Goal: Task Accomplishment & Management: Manage account settings

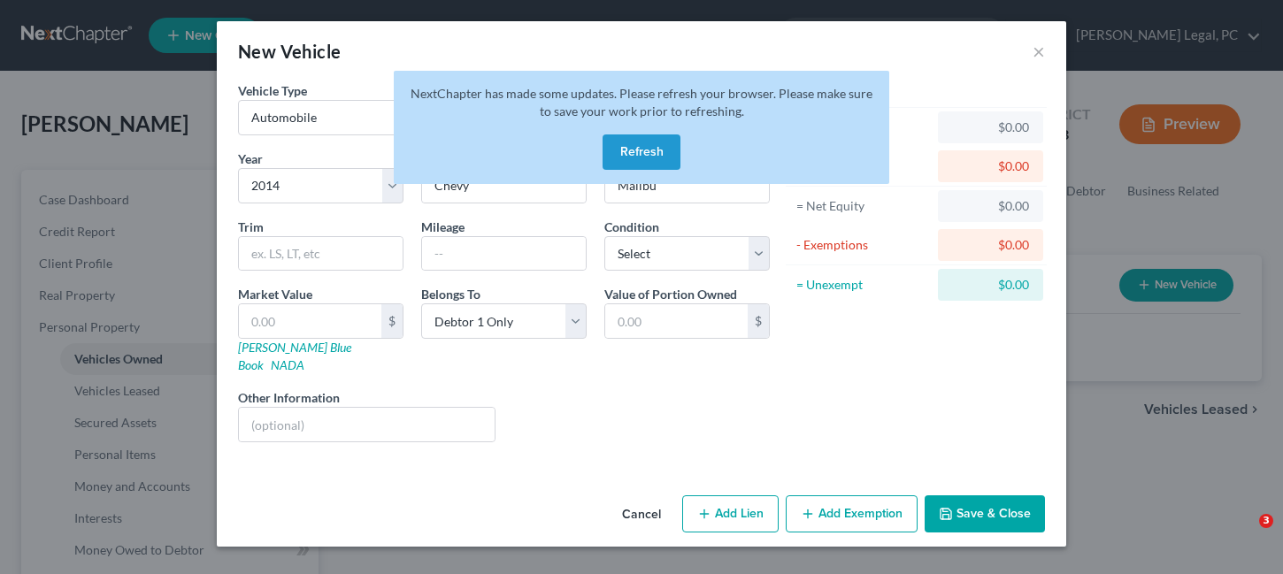
select select "0"
select select "12"
select select "0"
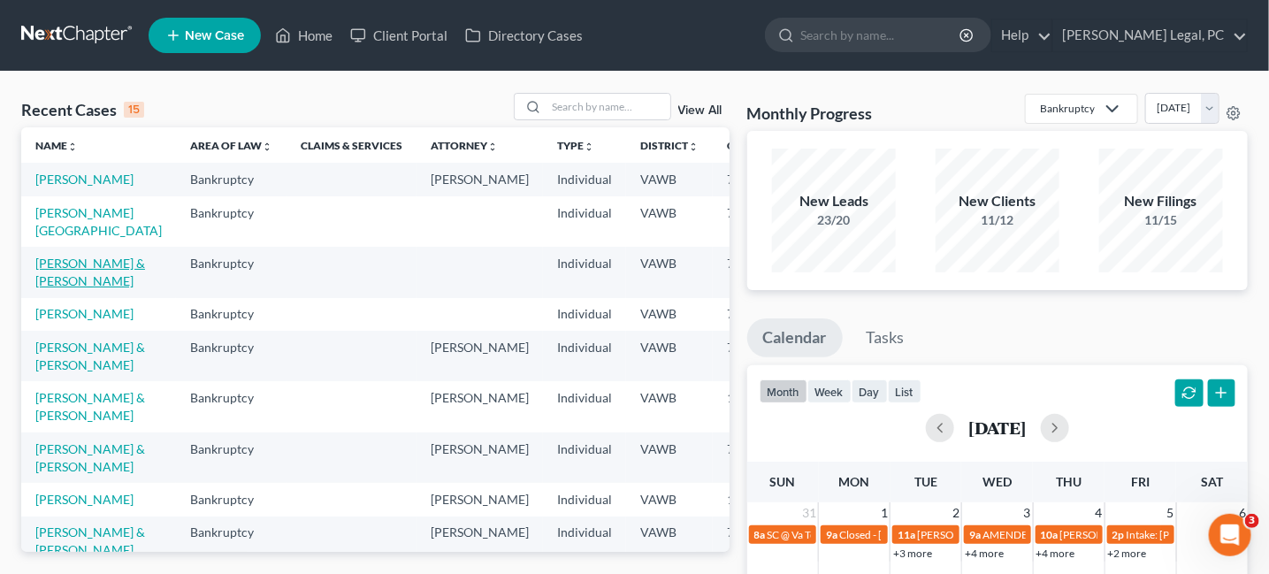
click at [53, 265] on link "[PERSON_NAME] & [PERSON_NAME]" at bounding box center [90, 272] width 110 height 33
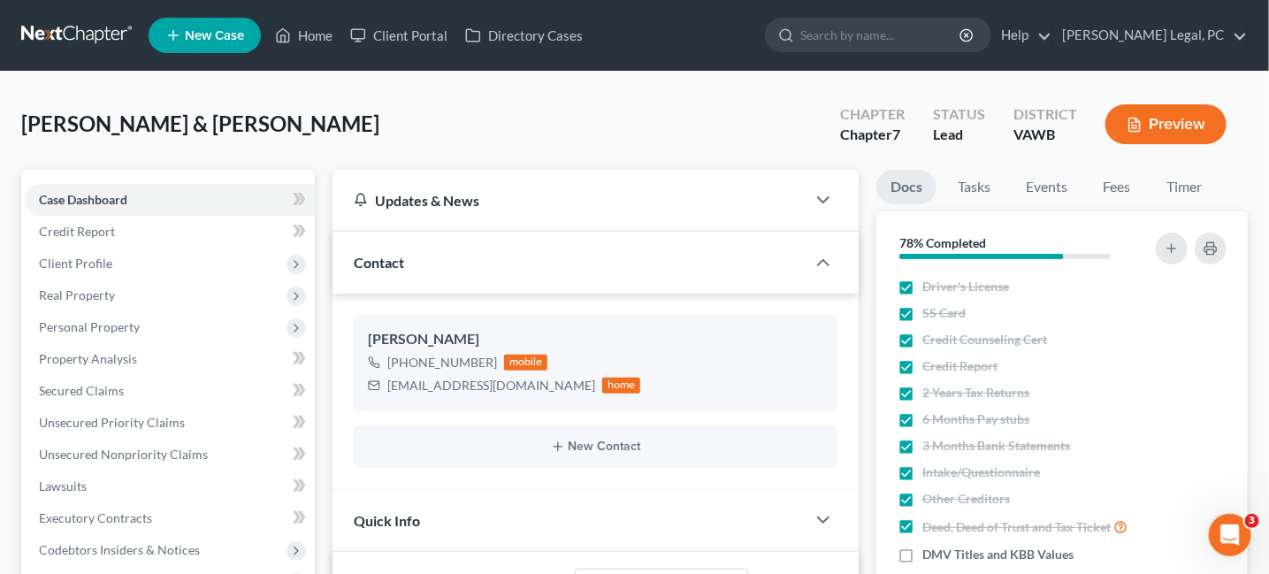
click at [54, 19] on link at bounding box center [77, 35] width 113 height 32
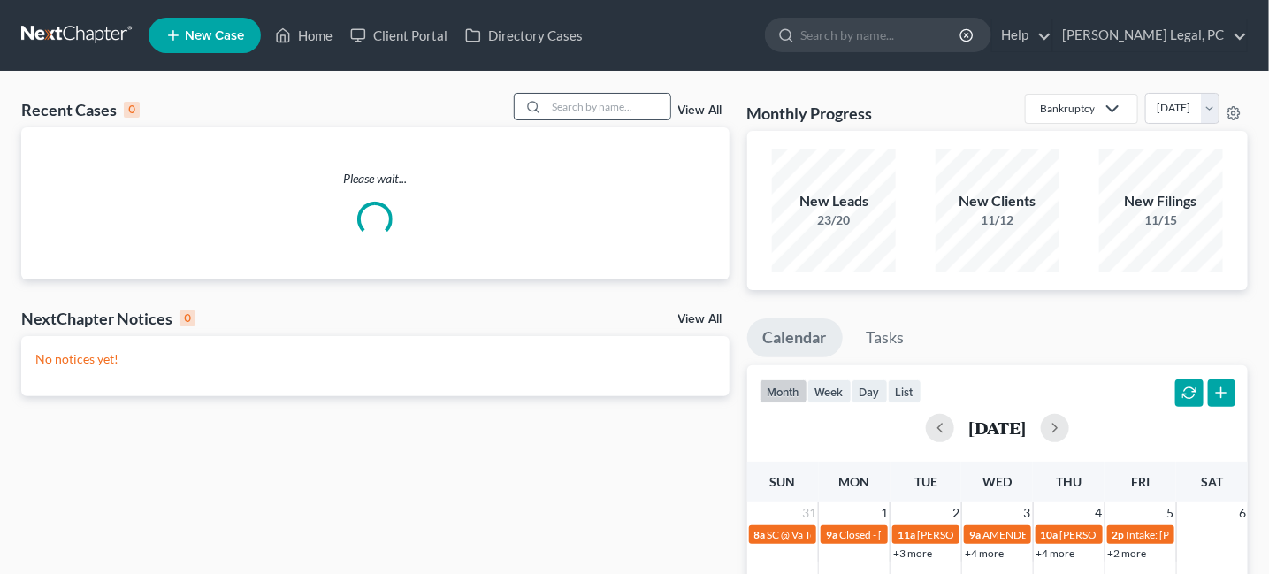
click at [567, 113] on input "search" at bounding box center [609, 107] width 124 height 26
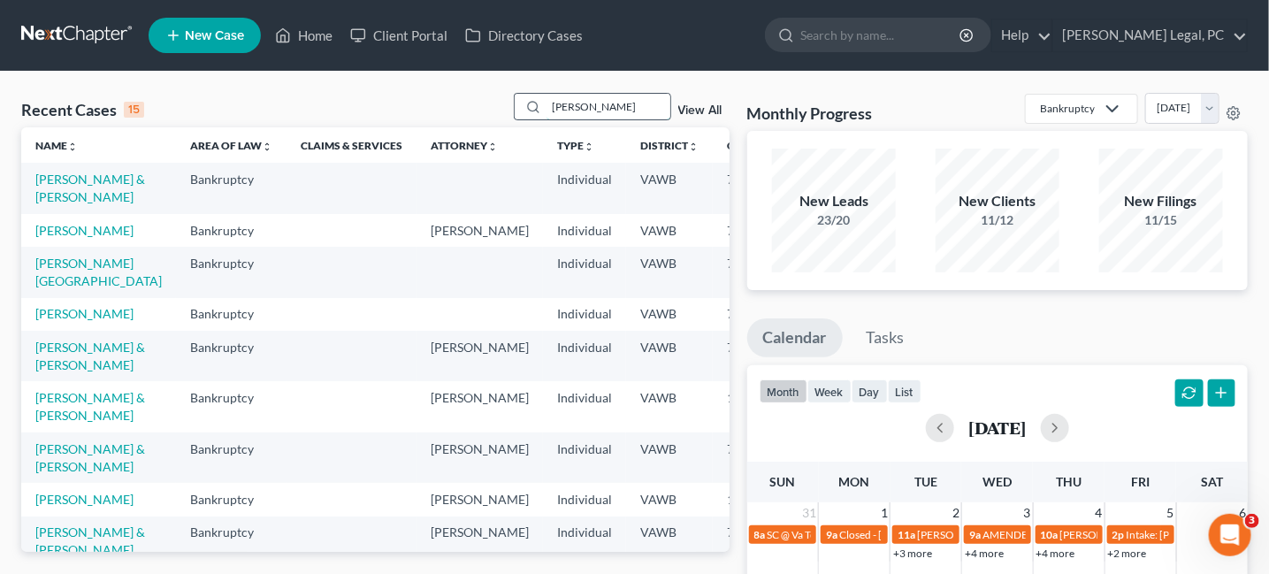
type input "Bishop"
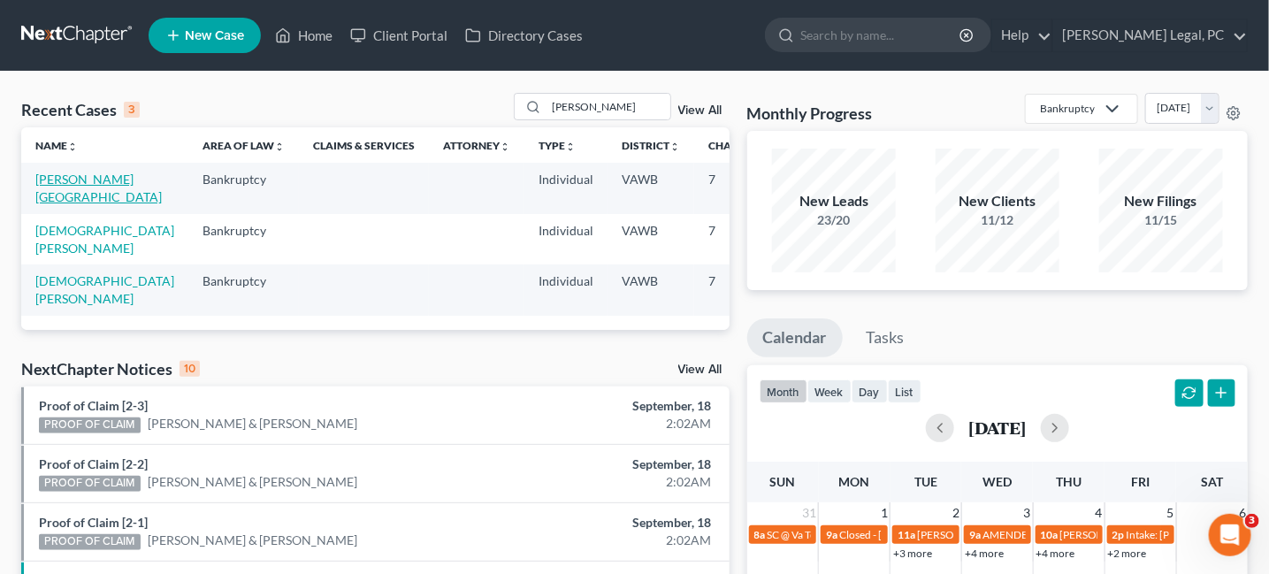
click at [54, 176] on link "Bishop, Brittanie" at bounding box center [98, 188] width 126 height 33
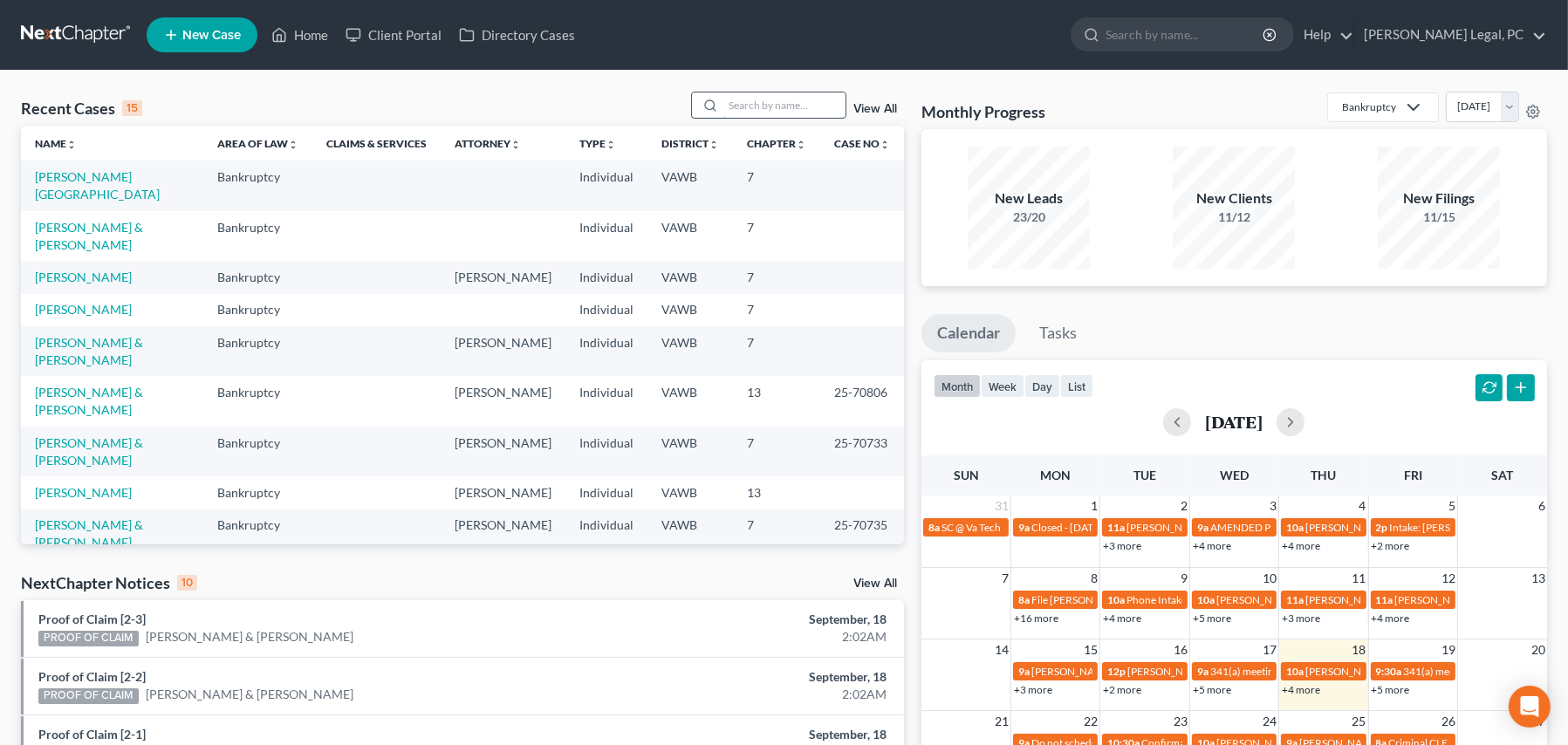
click at [745, 110] on input "search" at bounding box center [784, 106] width 122 height 26
type input "robbins"
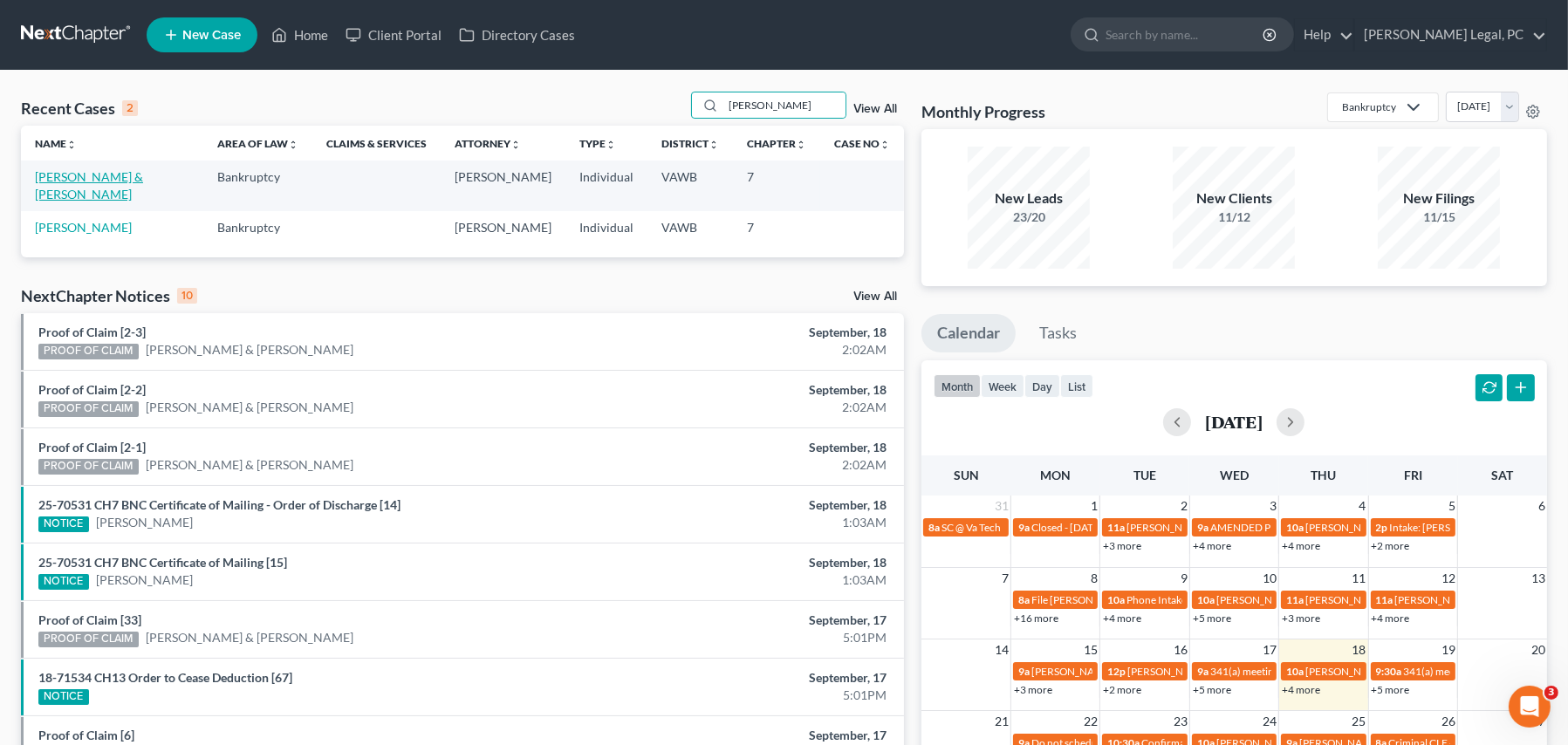
click at [126, 172] on link "Robbins, Matthew & Alyssa" at bounding box center [89, 186] width 108 height 33
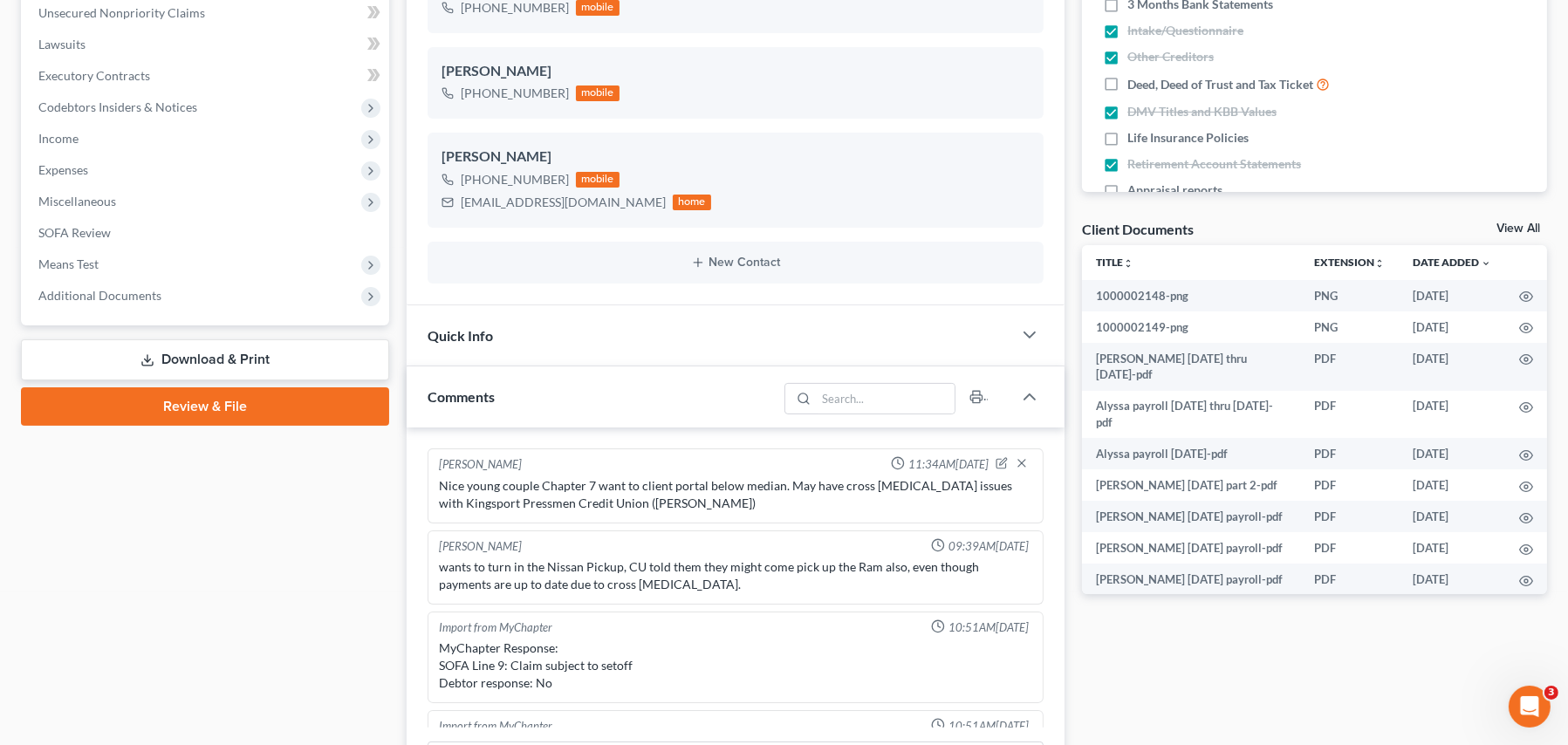
scroll to position [2043, 0]
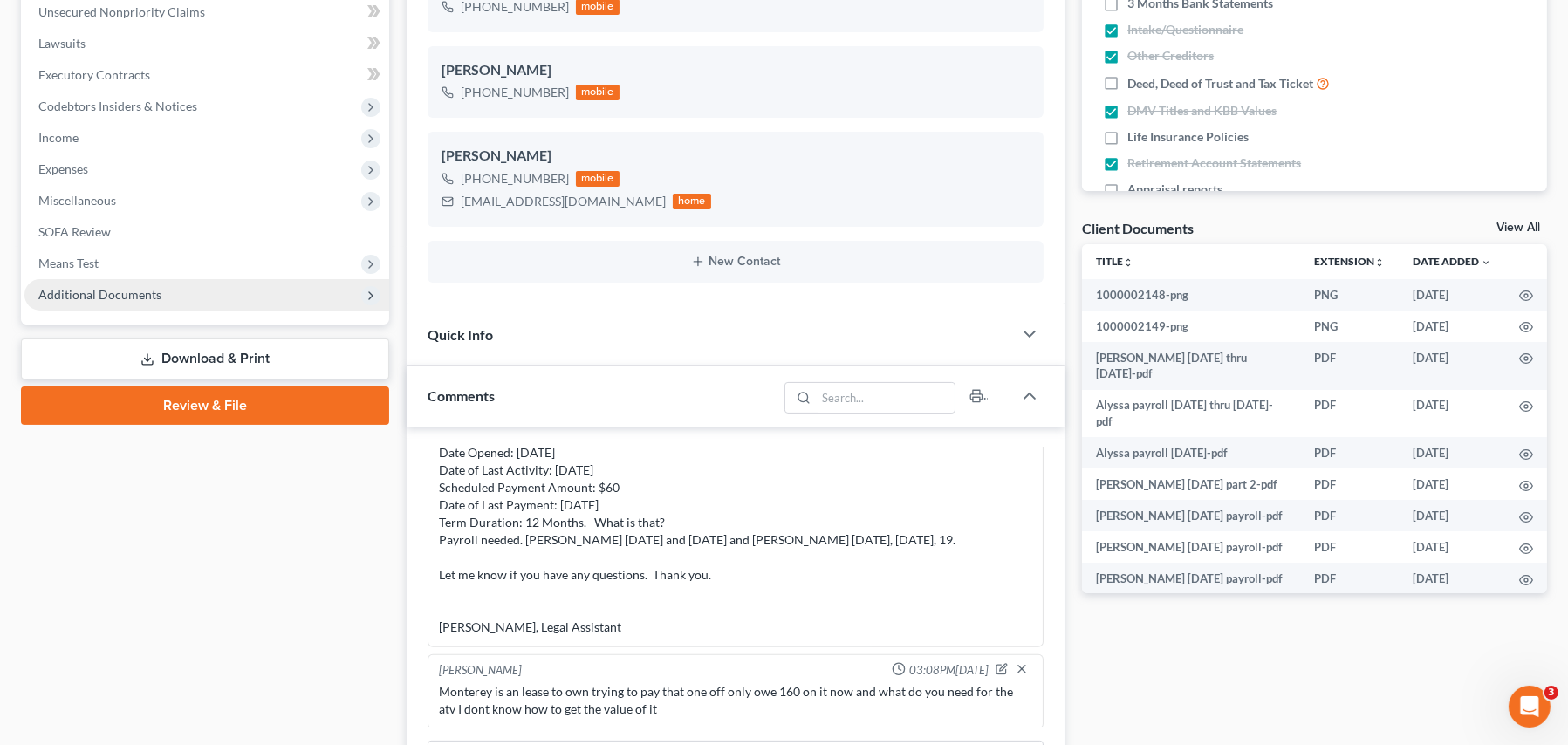
click at [102, 291] on span "Additional Documents" at bounding box center [100, 294] width 123 height 15
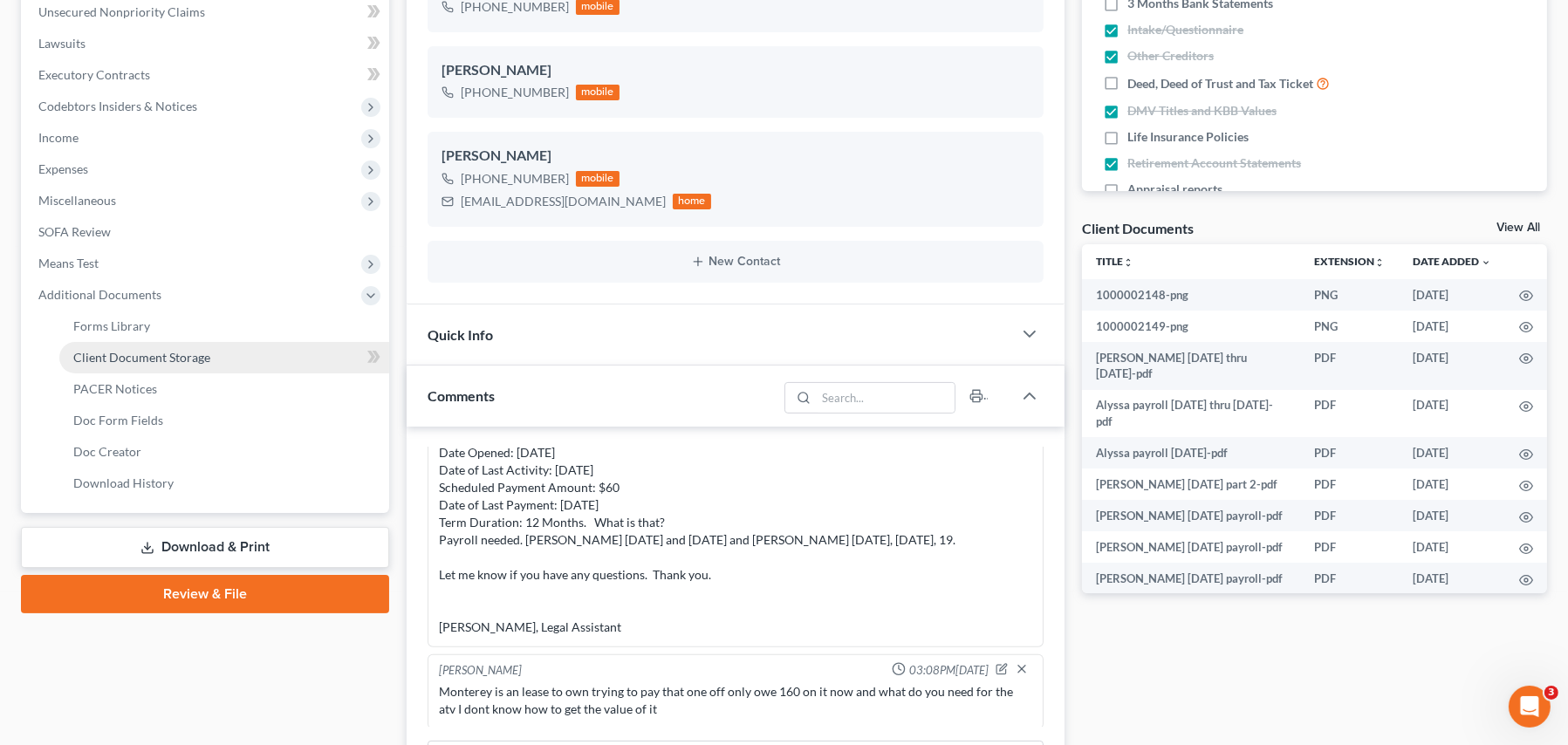
click at [129, 359] on span "Client Document Storage" at bounding box center [141, 357] width 137 height 15
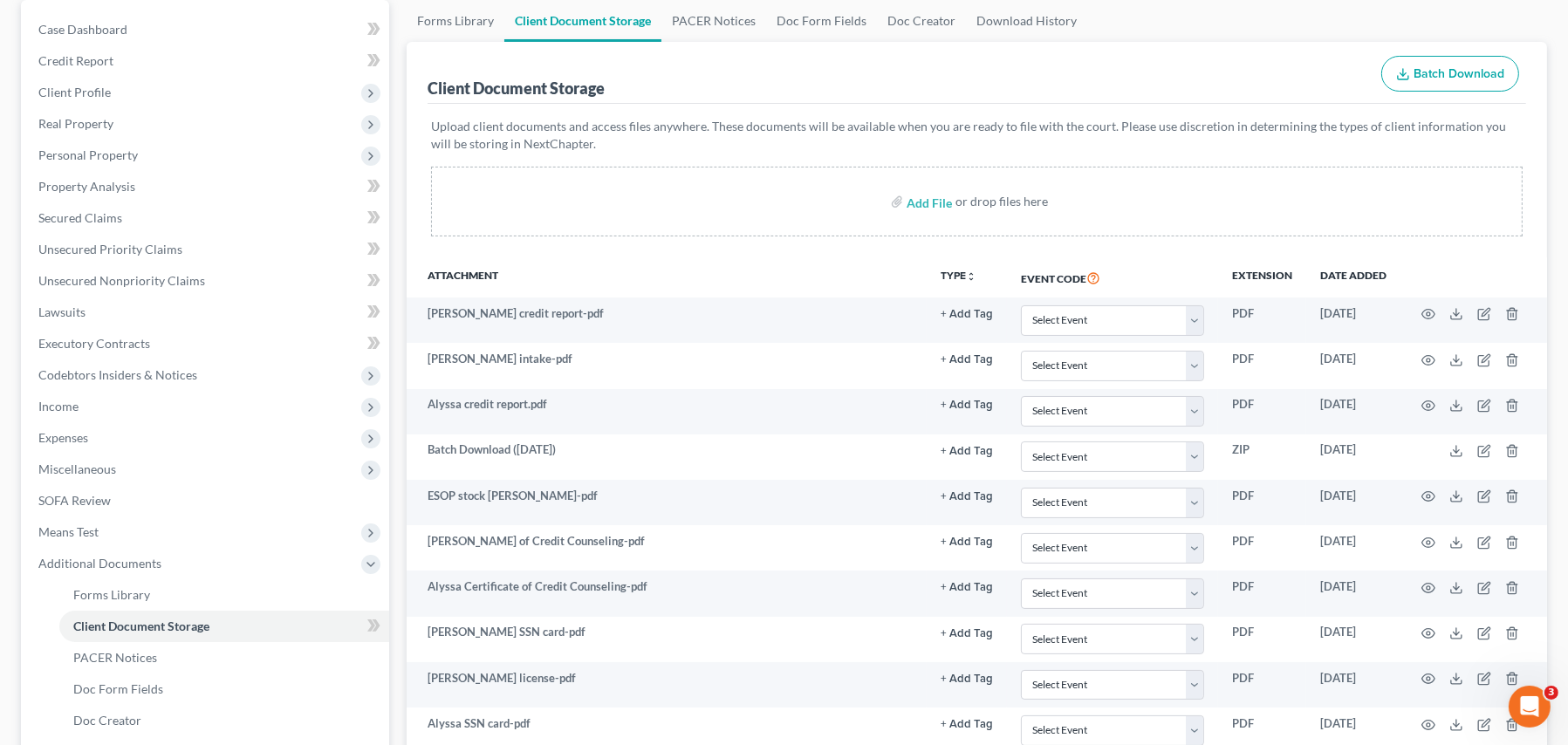
scroll to position [175, 0]
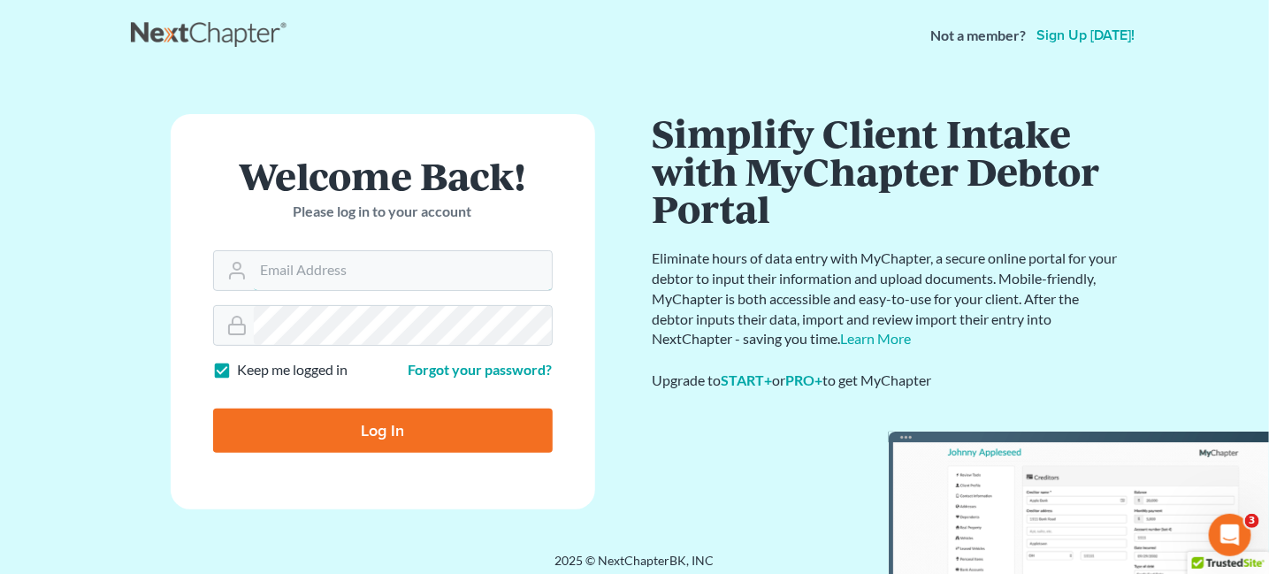
type input "[EMAIL_ADDRESS][PERSON_NAME][DOMAIN_NAME]"
click at [366, 436] on input "Log In" at bounding box center [383, 431] width 340 height 44
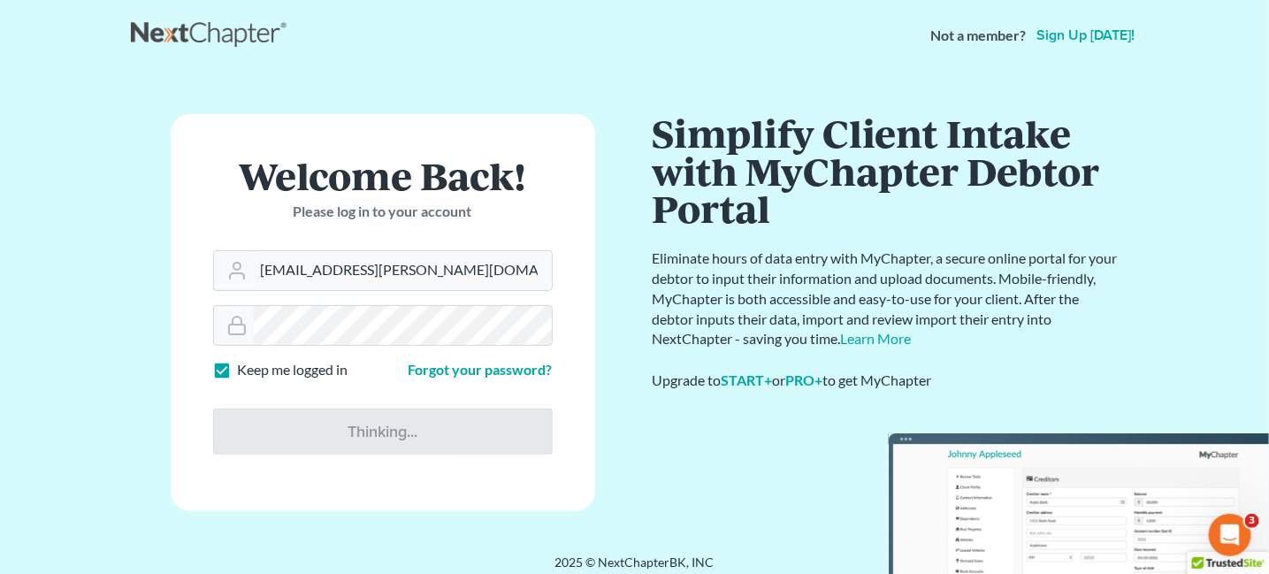
type input "Thinking..."
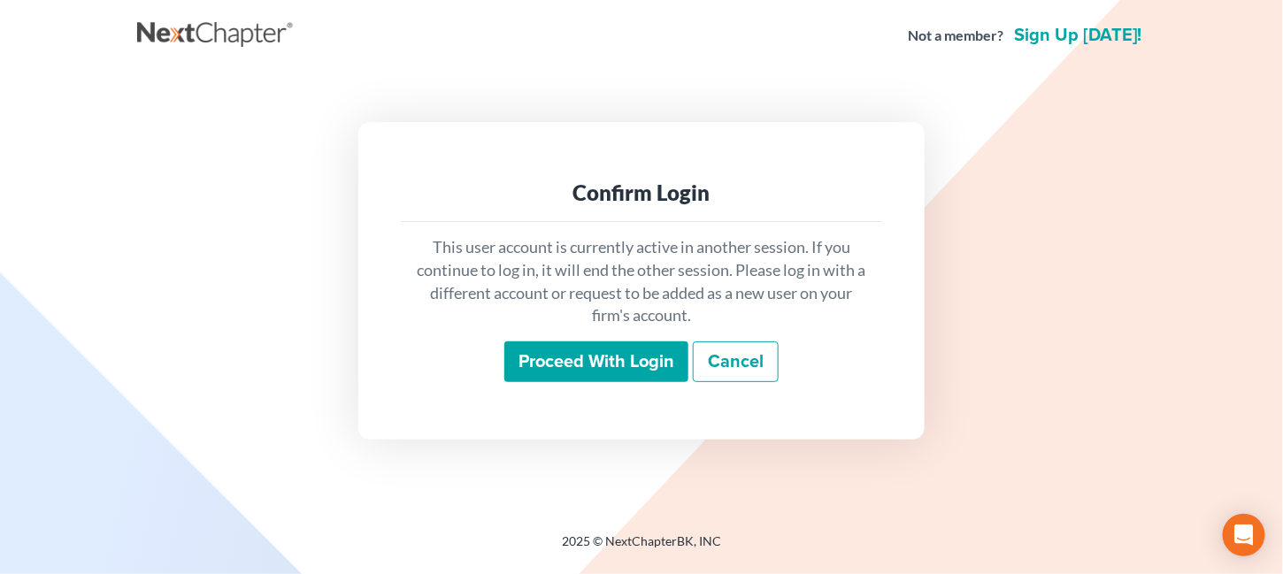
click at [621, 362] on input "Proceed with login" at bounding box center [596, 361] width 184 height 41
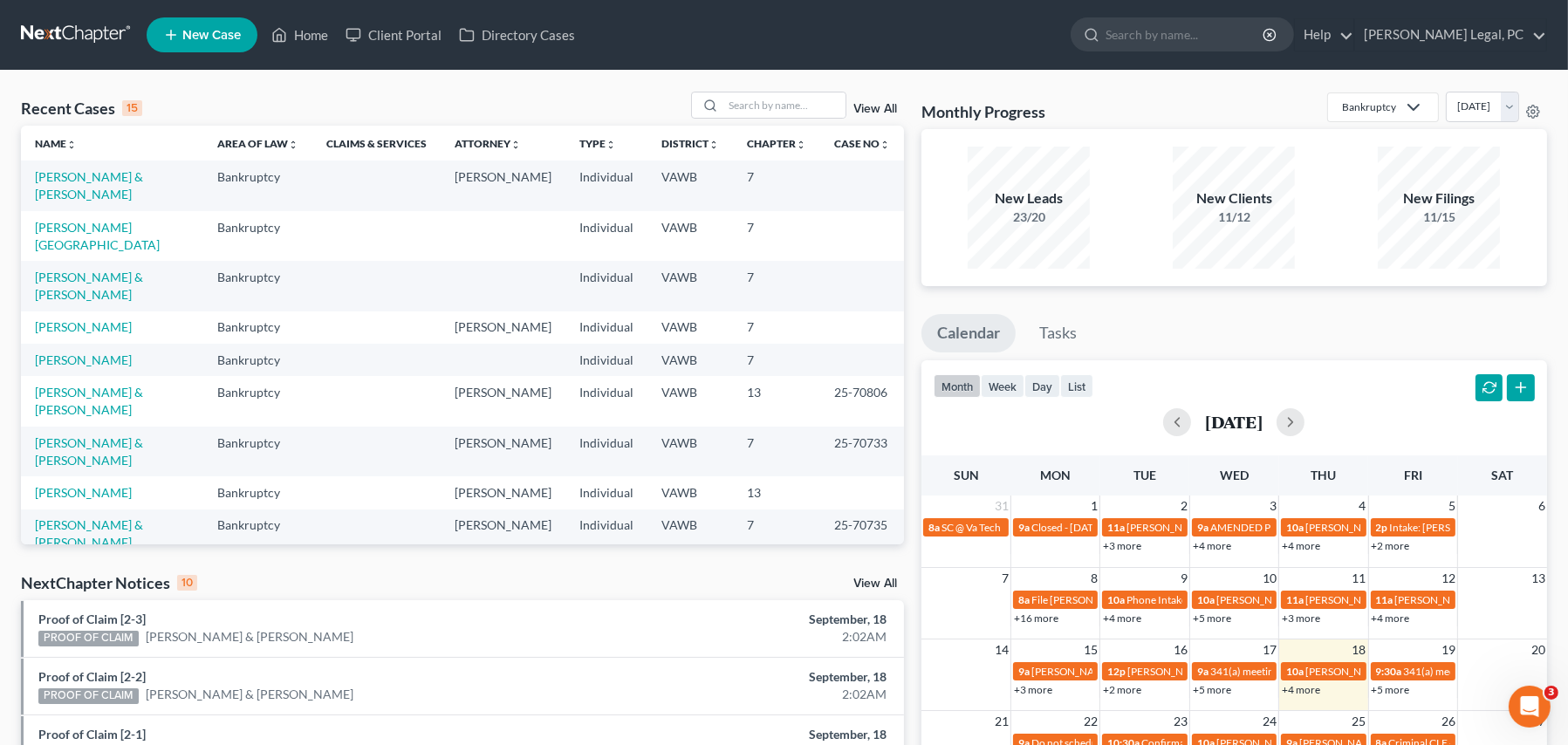
click at [102, 145] on th "Name unfold_more expand_more expand_less" at bounding box center [111, 142] width 182 height 35
click at [66, 144] on link "Name unfold_more expand_more expand_less" at bounding box center [55, 143] width 41 height 13
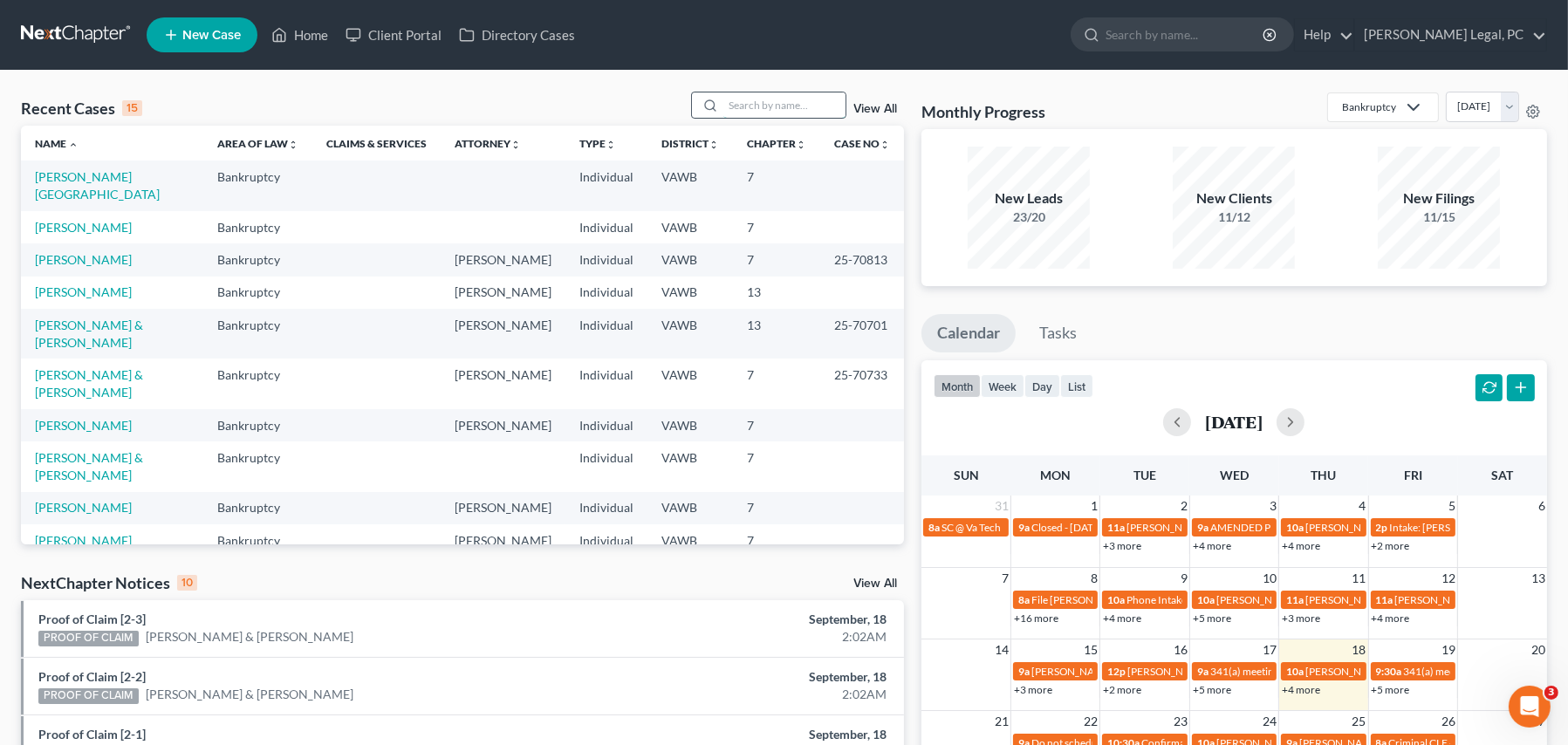
click at [794, 116] on input "search" at bounding box center [784, 106] width 122 height 26
type input "[PERSON_NAME]"
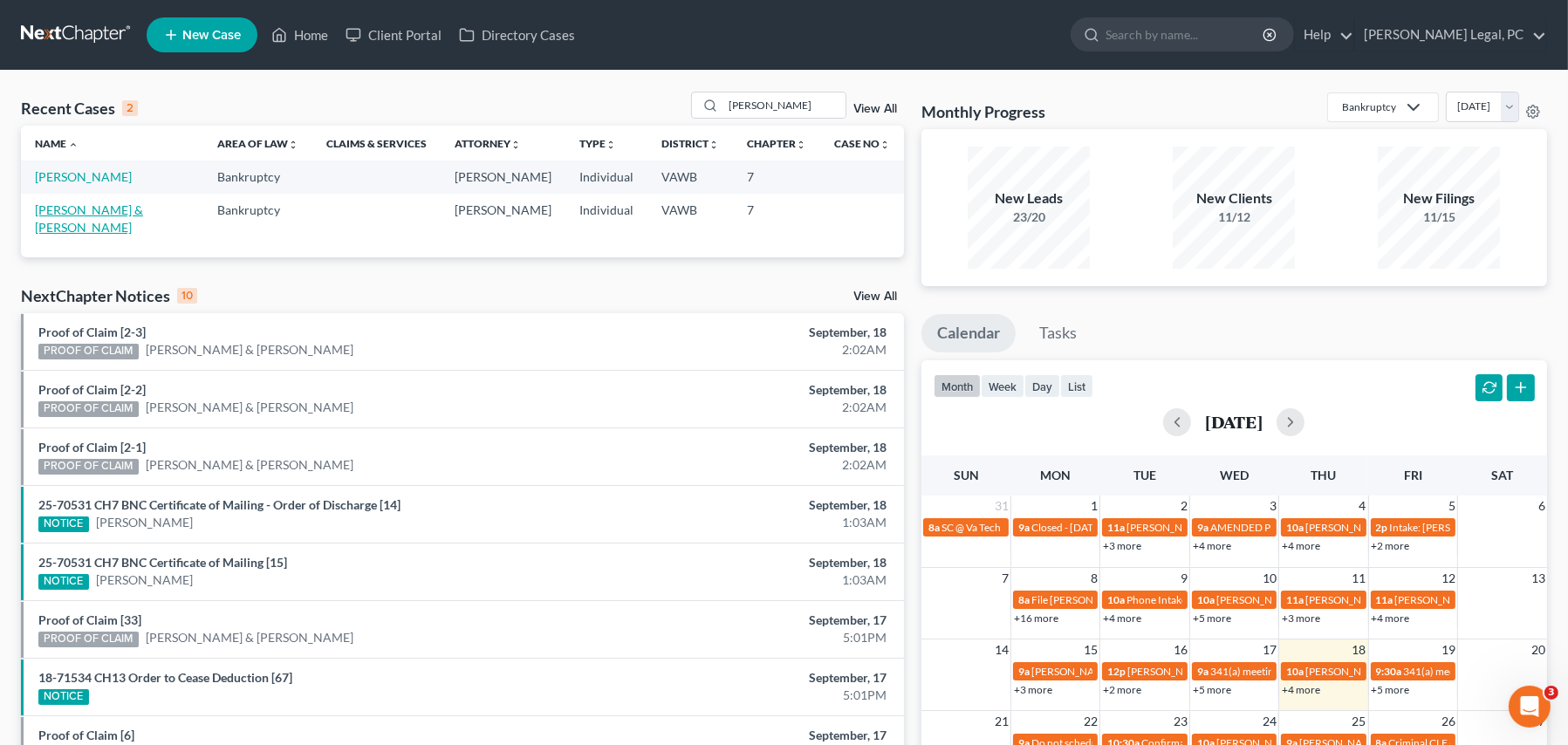
click at [68, 213] on link "[PERSON_NAME] & [PERSON_NAME]" at bounding box center [89, 218] width 108 height 33
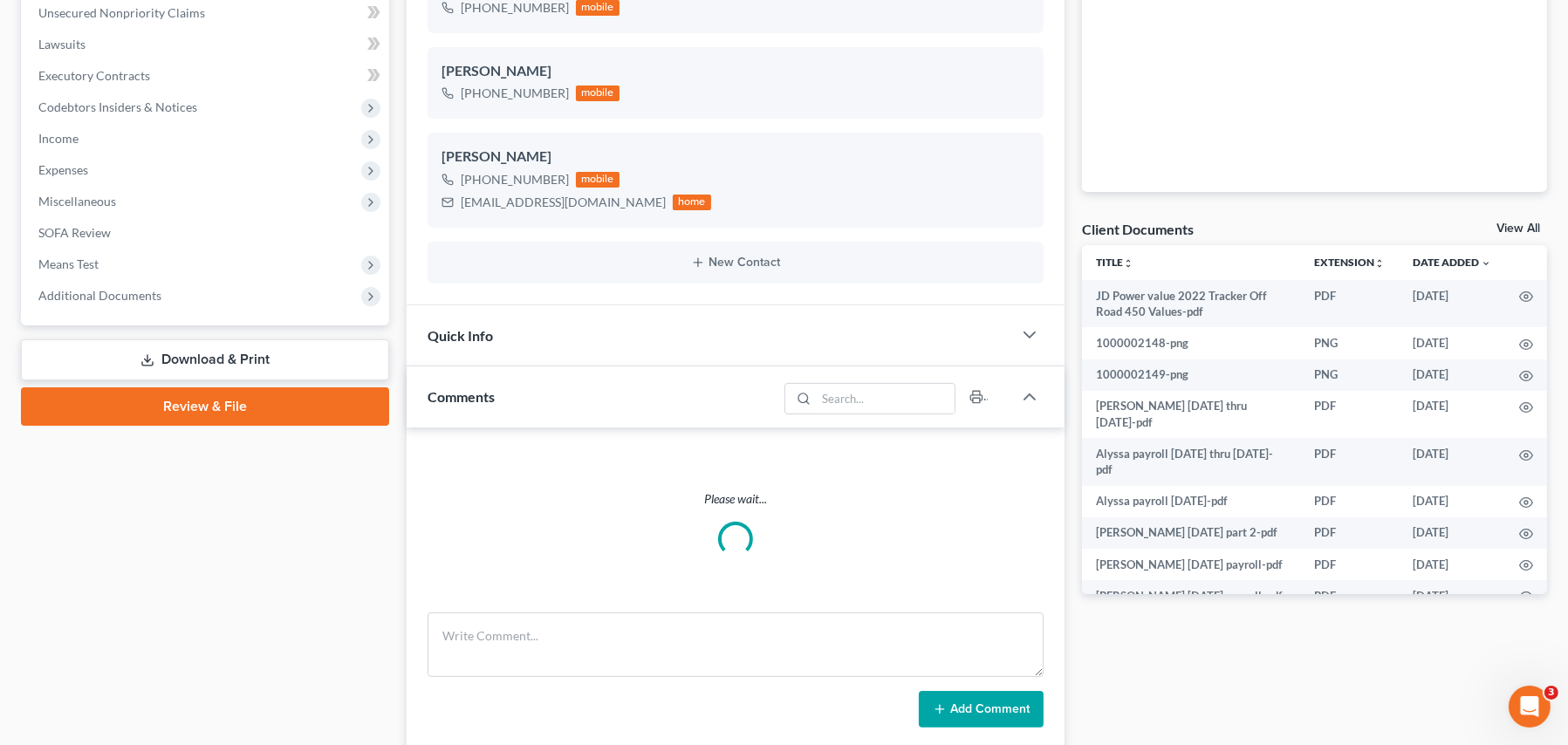
scroll to position [436, 0]
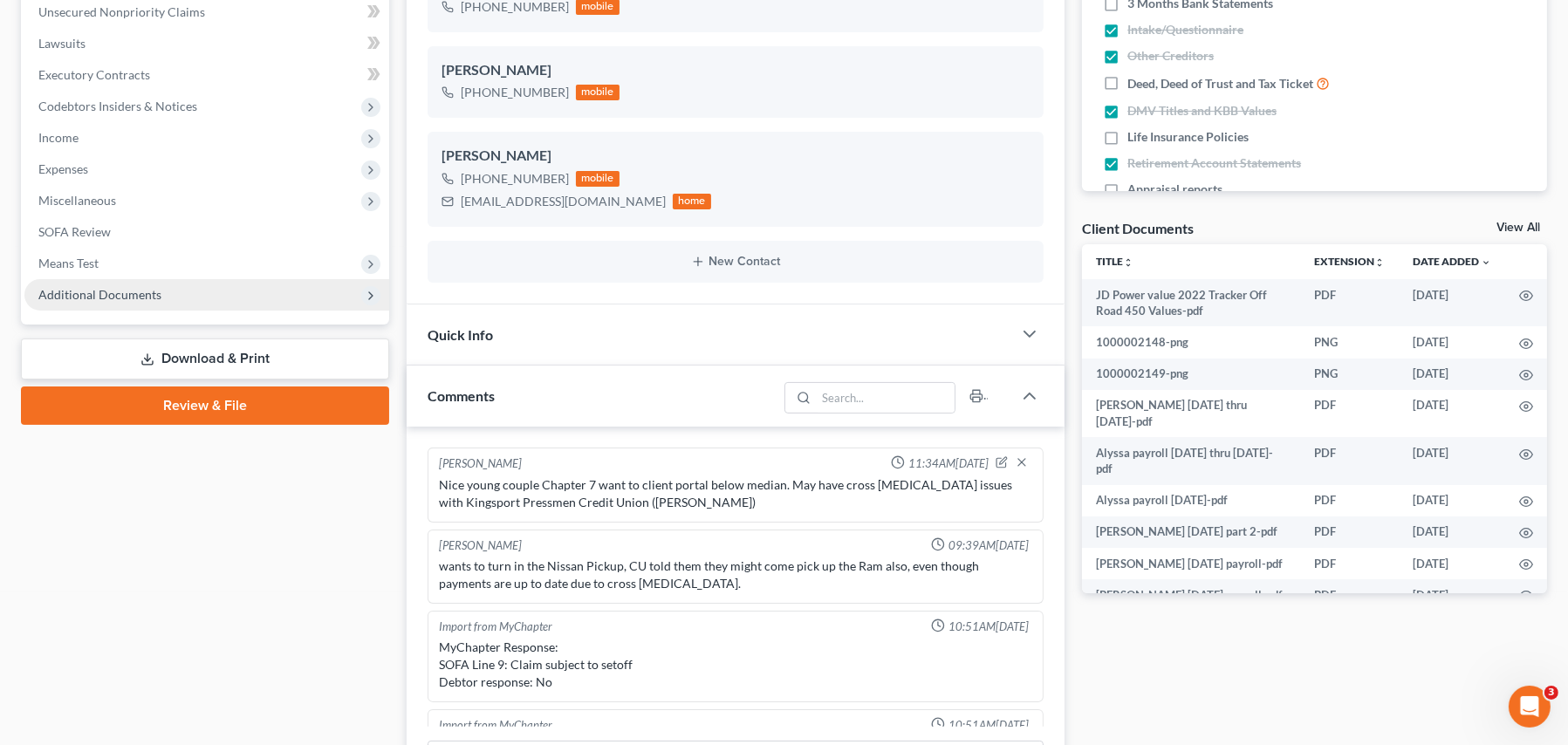
click at [102, 291] on span "Additional Documents" at bounding box center [100, 294] width 123 height 15
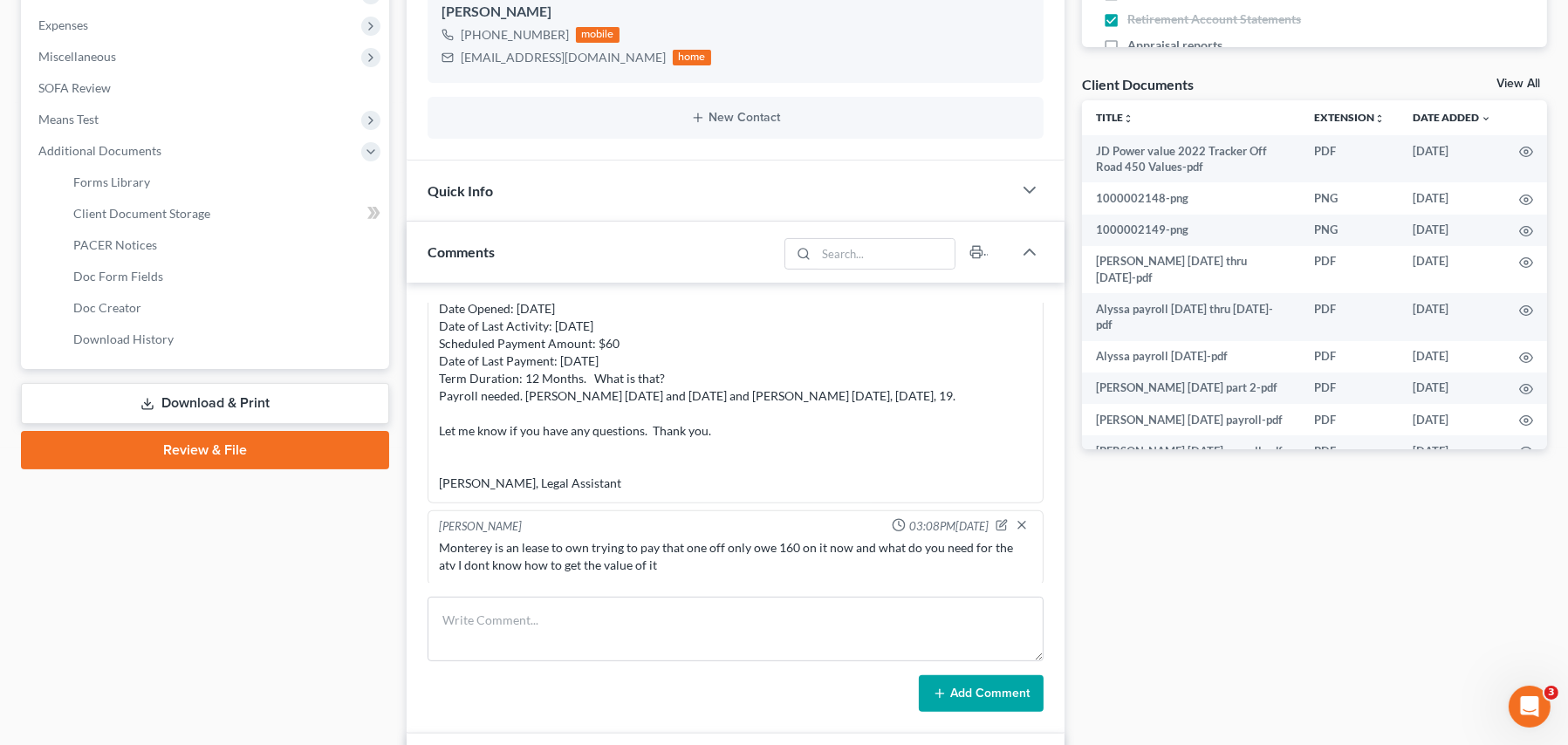
scroll to position [611, 0]
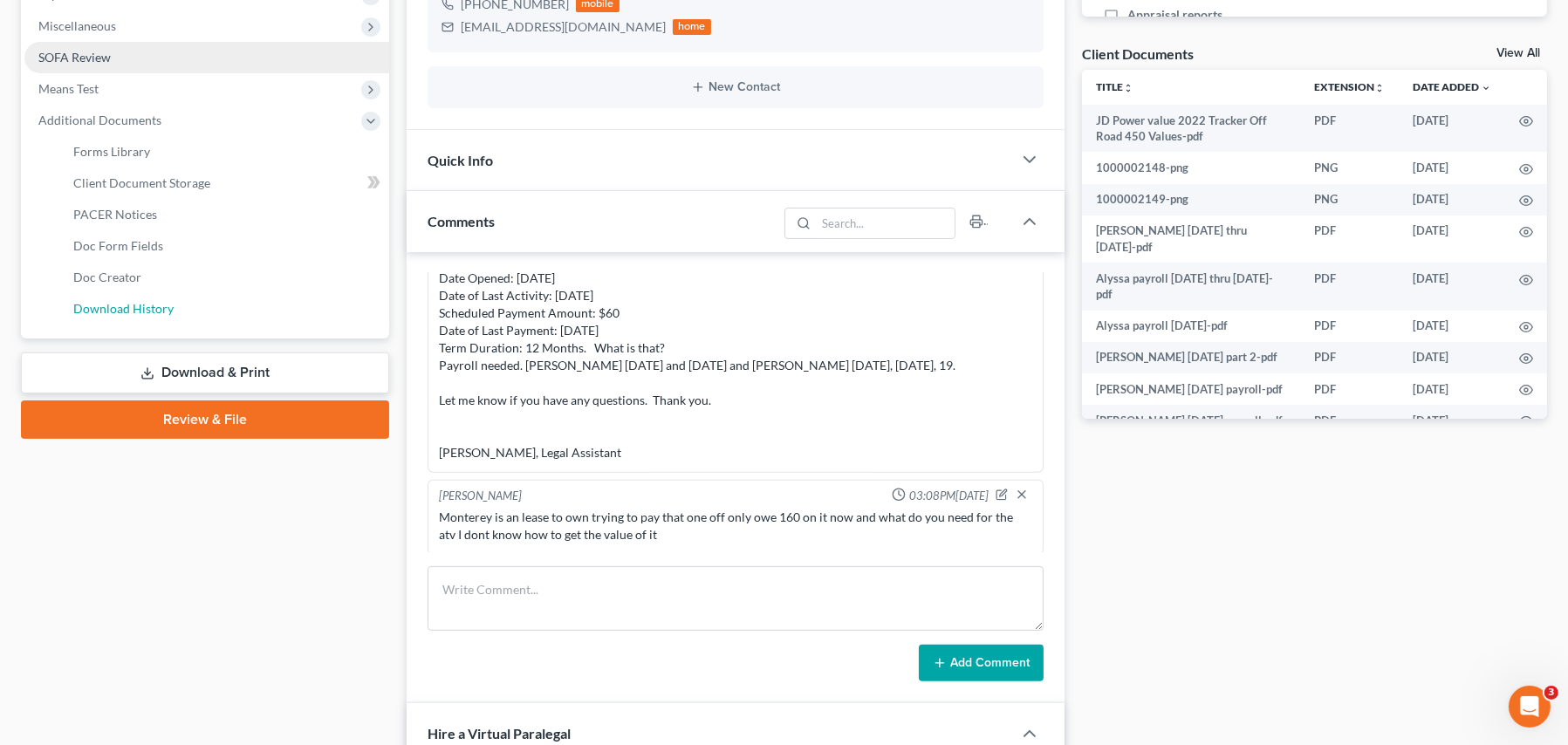
click at [147, 308] on span "Download History" at bounding box center [123, 308] width 101 height 15
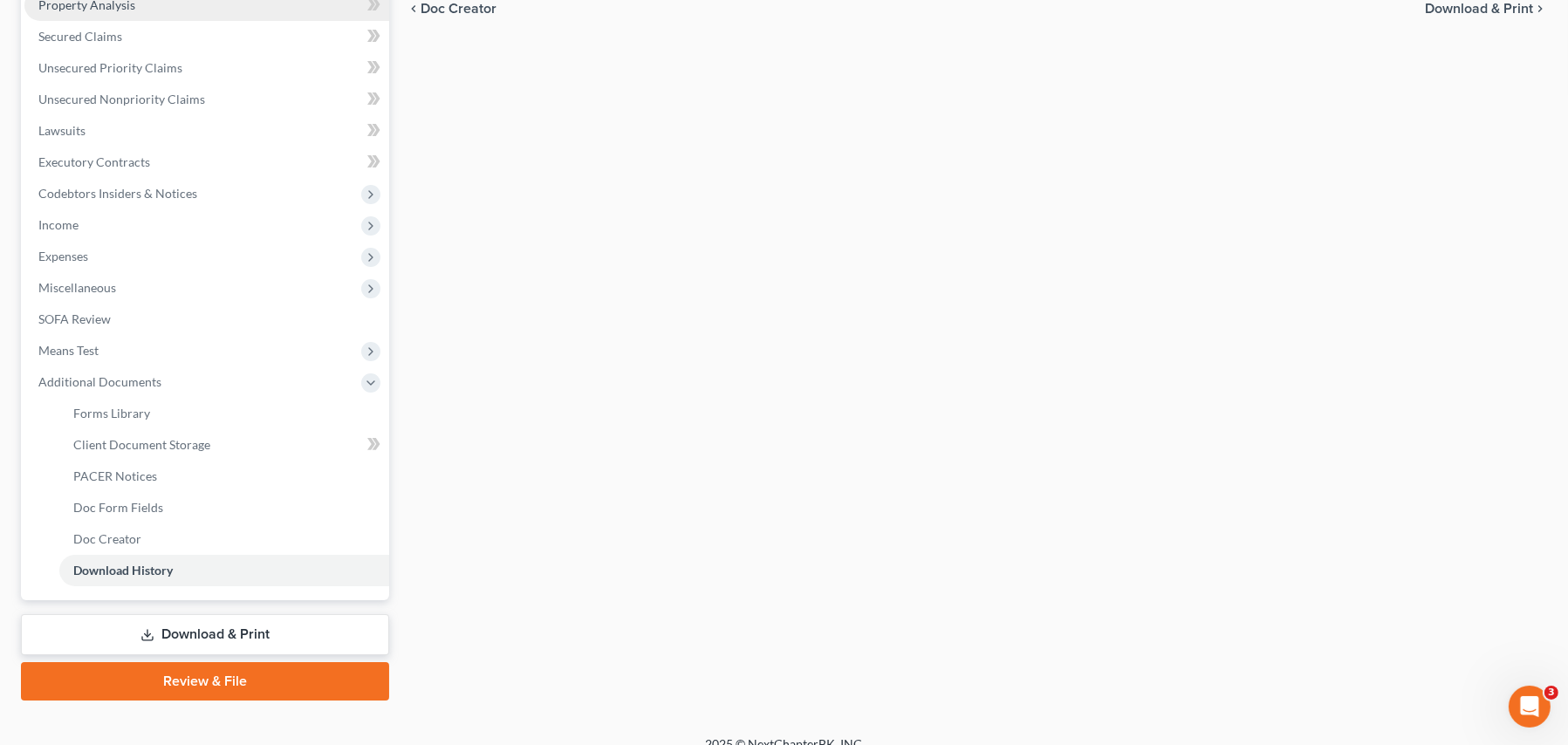
scroll to position [368, 0]
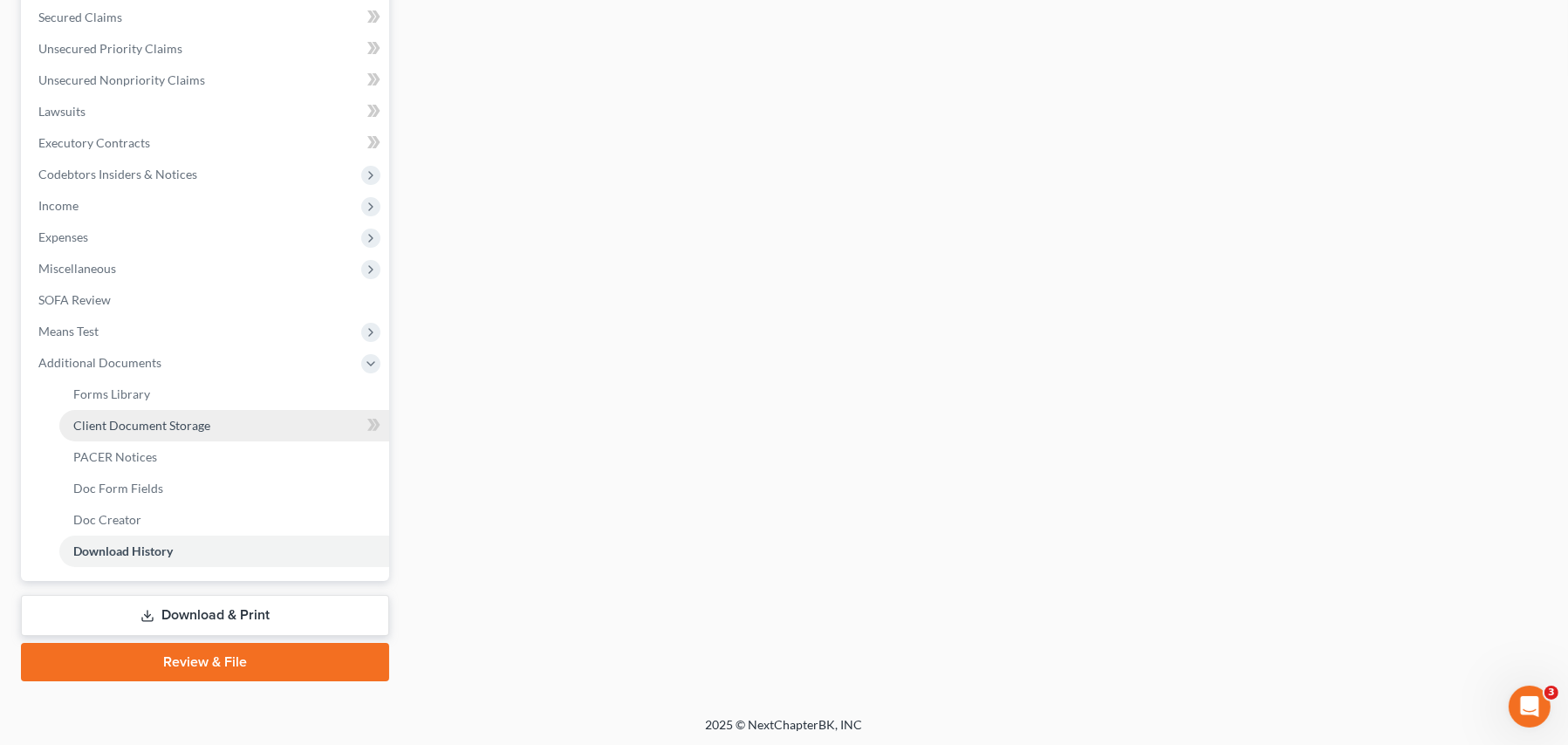
click at [174, 426] on span "Client Document Storage" at bounding box center [141, 425] width 137 height 15
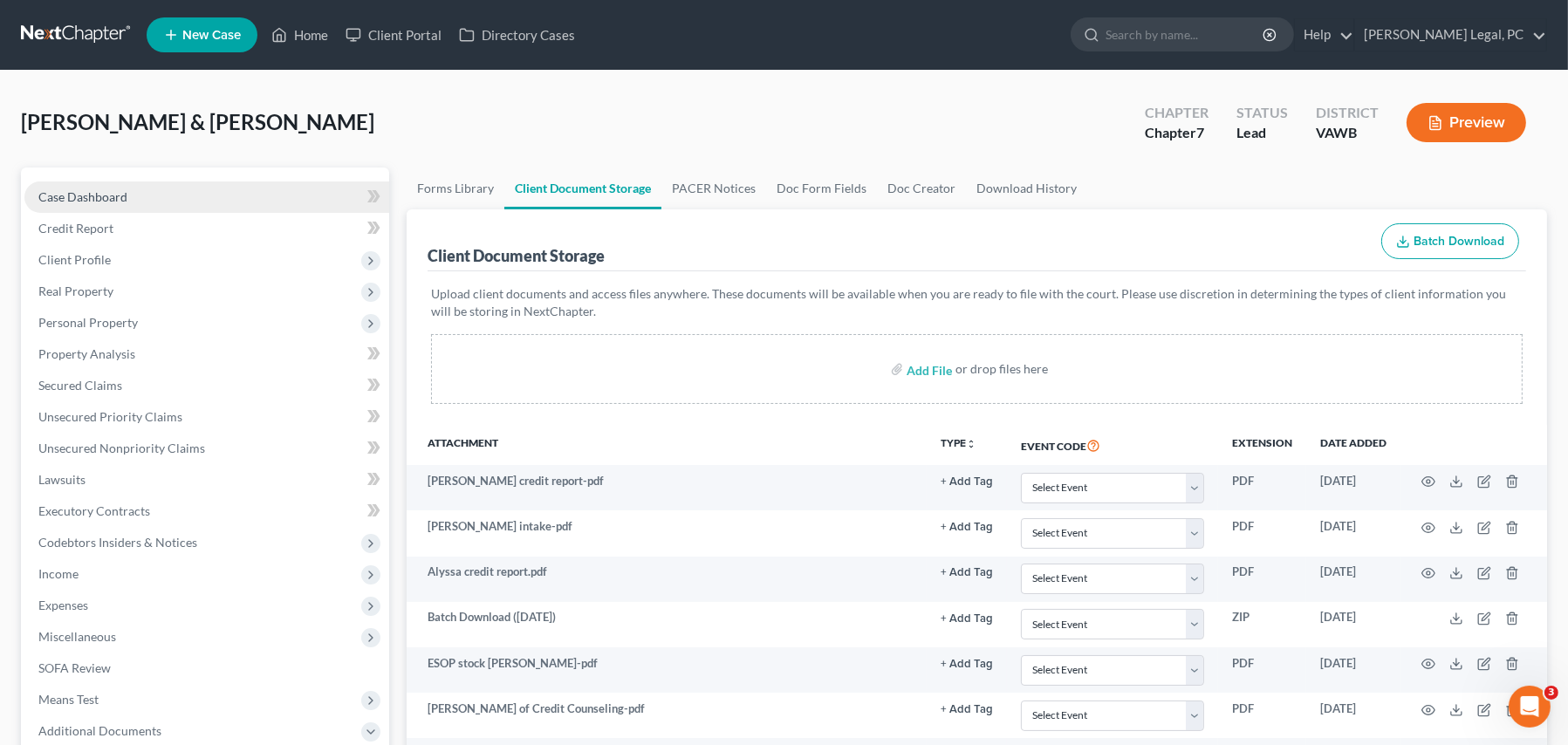
click at [57, 192] on span "Case Dashboard" at bounding box center [83, 196] width 89 height 15
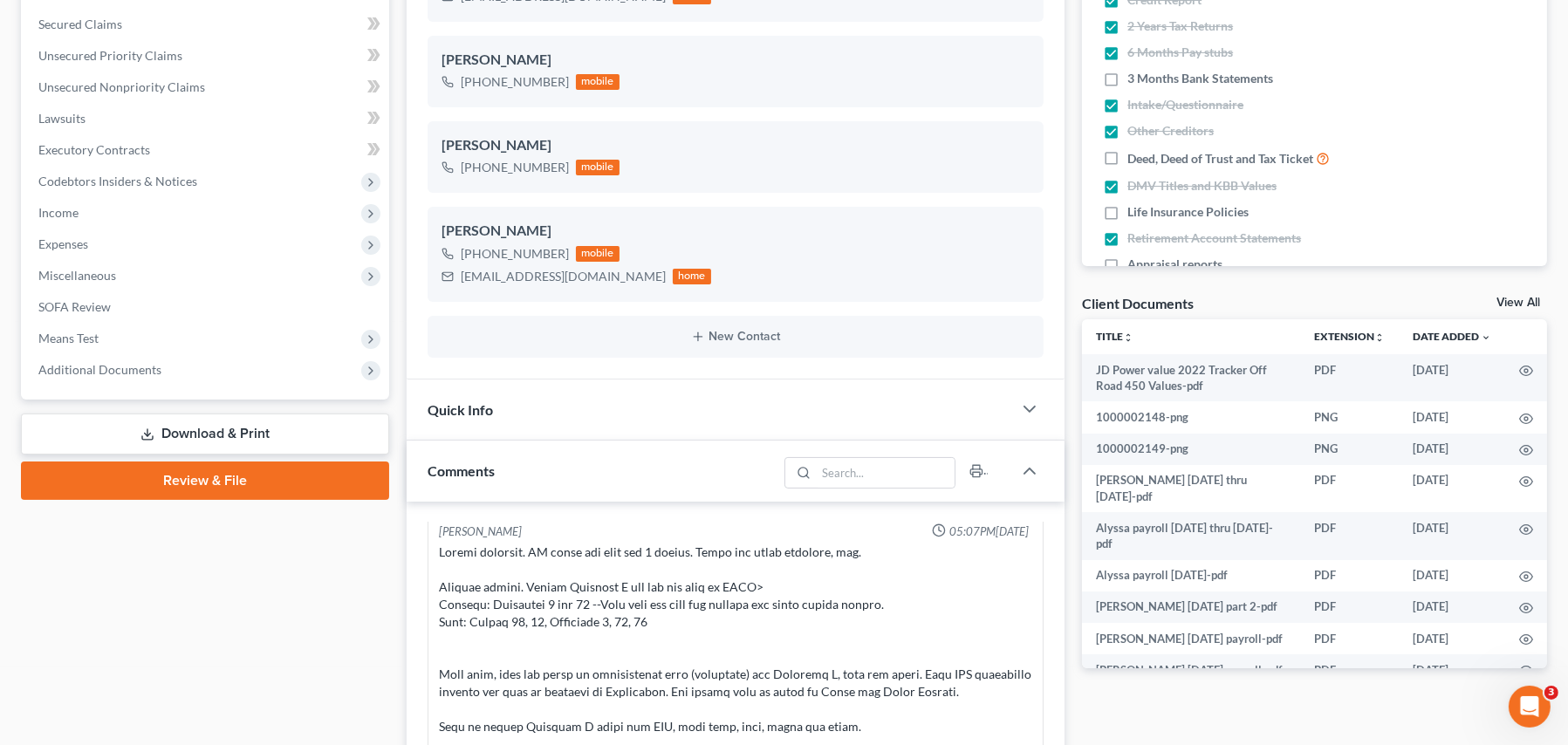
scroll to position [524, 0]
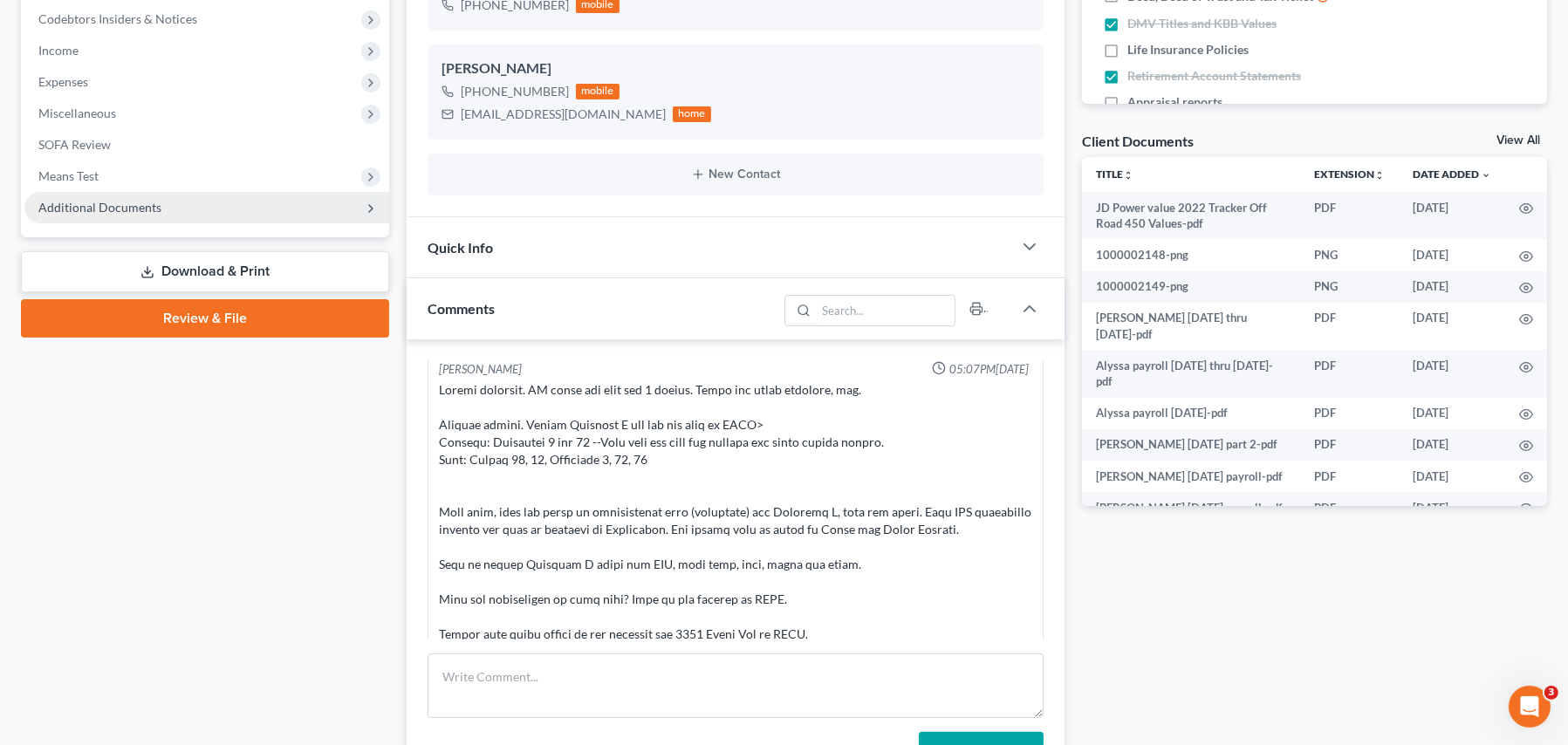
click at [149, 201] on span "Additional Documents" at bounding box center [100, 207] width 123 height 15
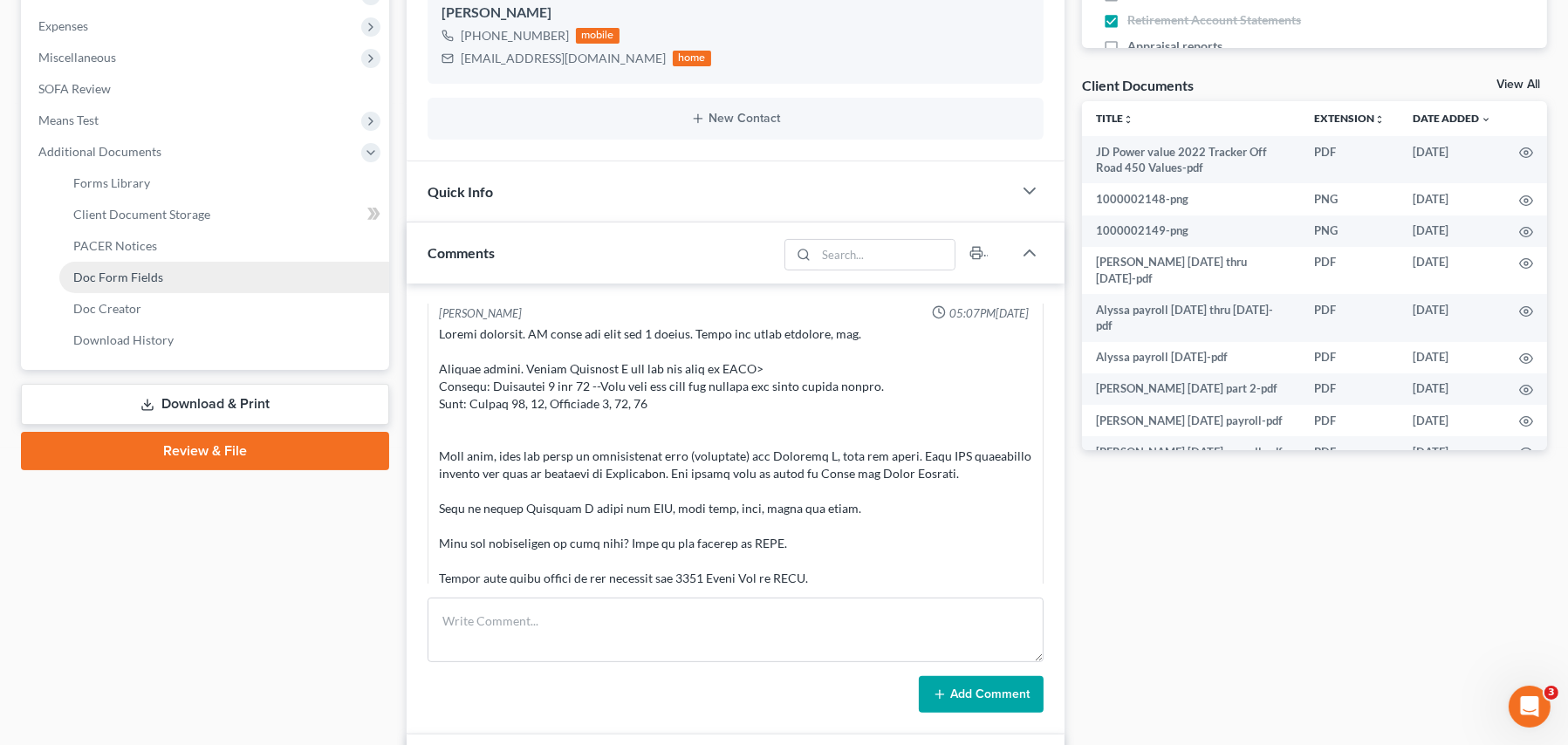
scroll to position [611, 0]
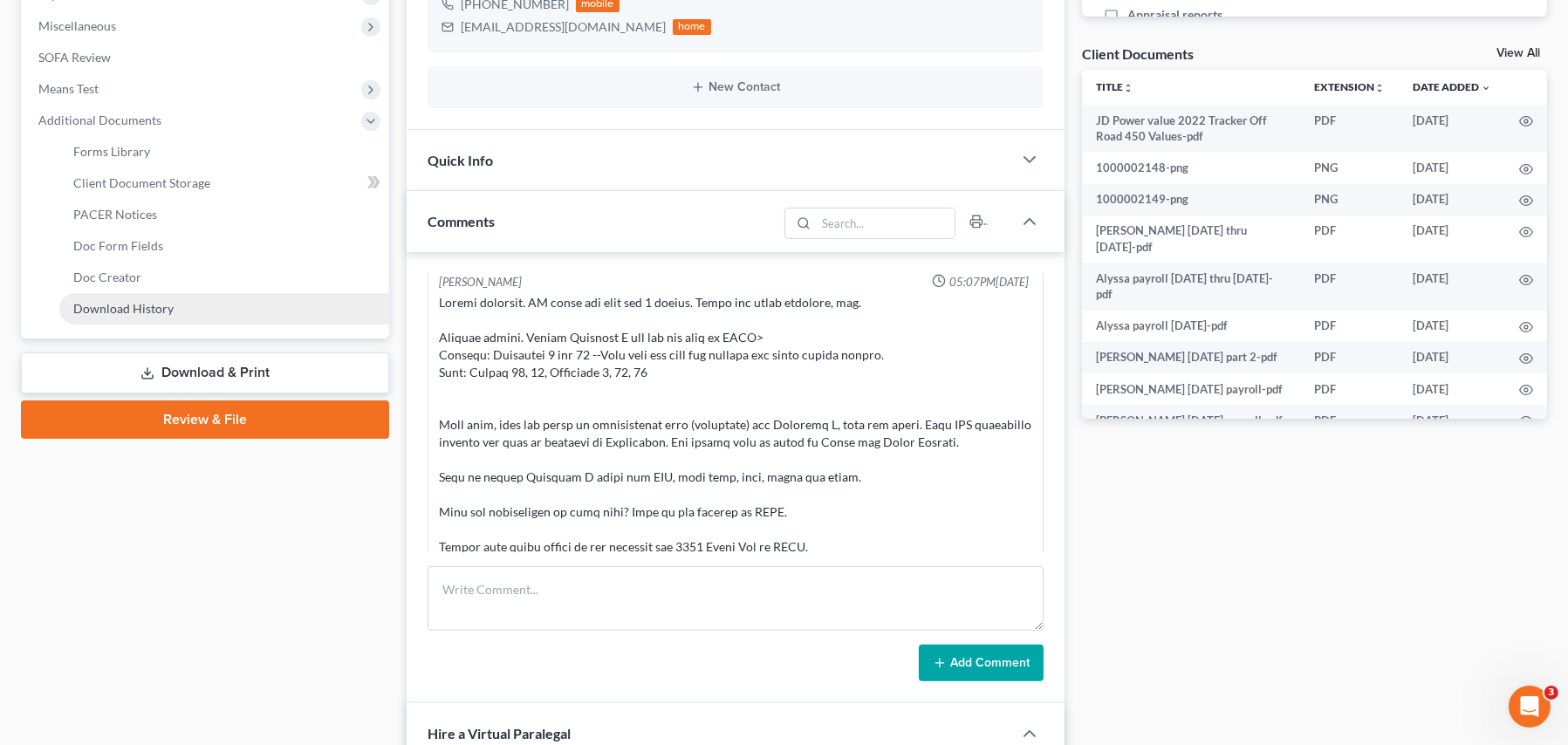
click at [149, 301] on span "Download History" at bounding box center [123, 308] width 101 height 15
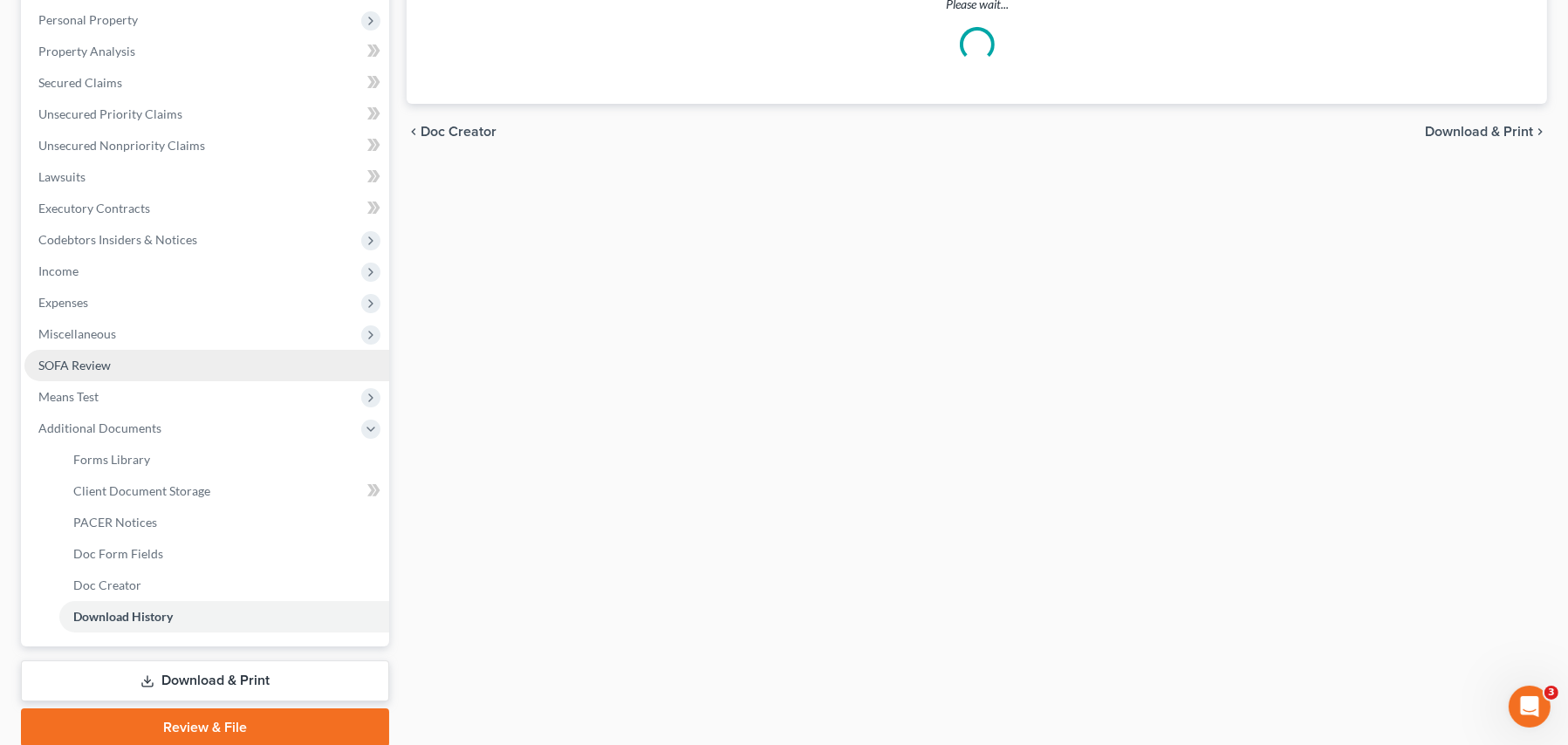
scroll to position [368, 0]
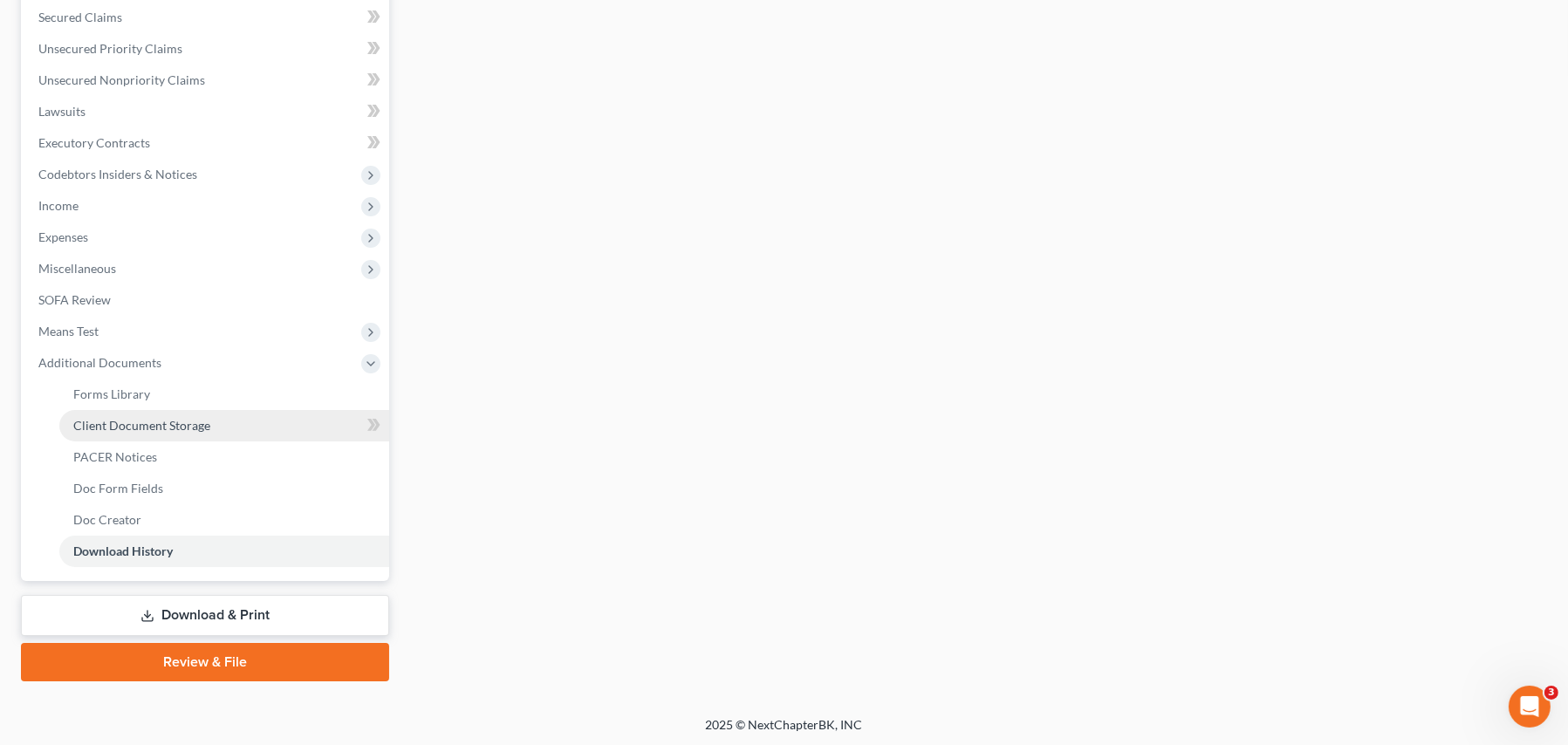
click at [143, 420] on span "Client Document Storage" at bounding box center [141, 425] width 137 height 15
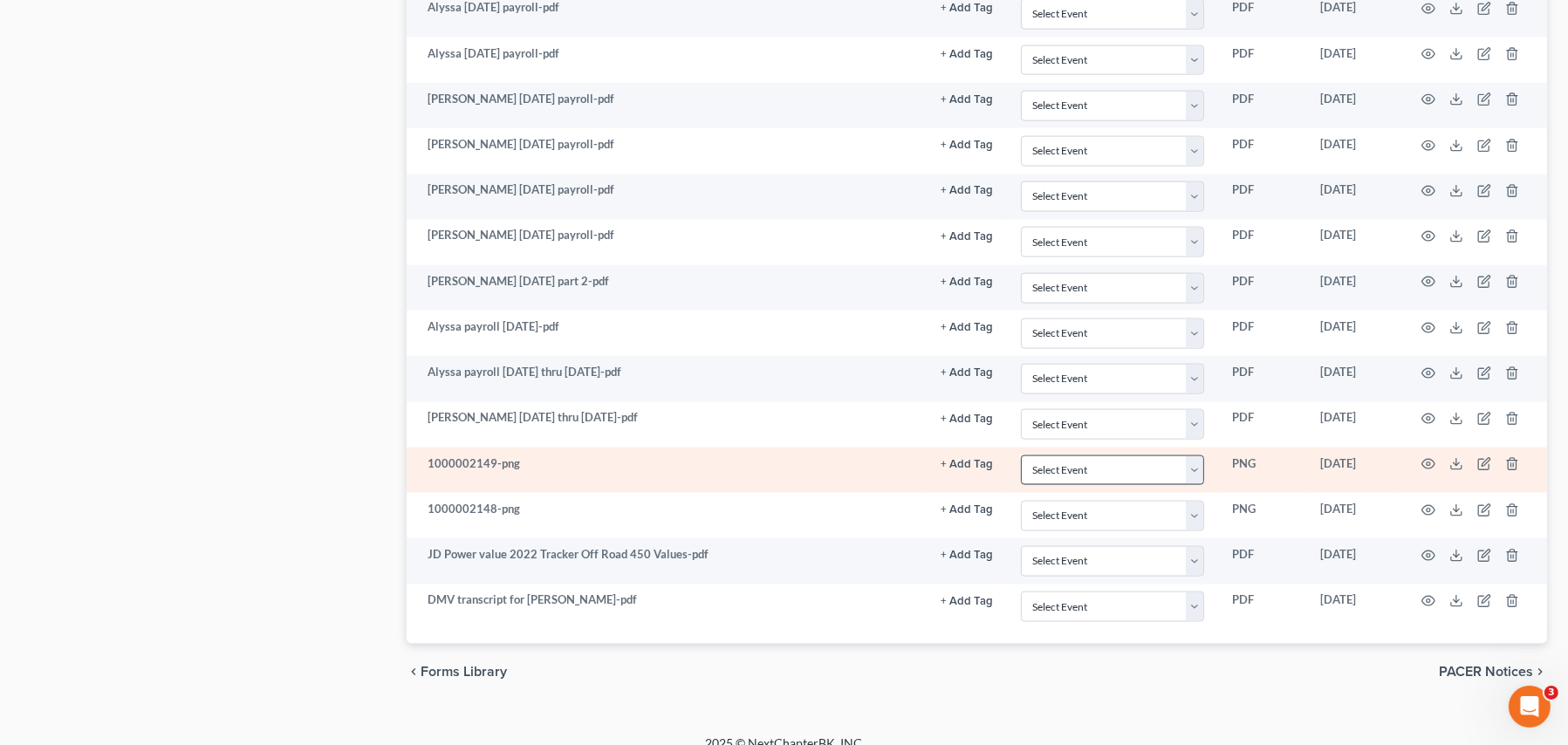
scroll to position [3315, 0]
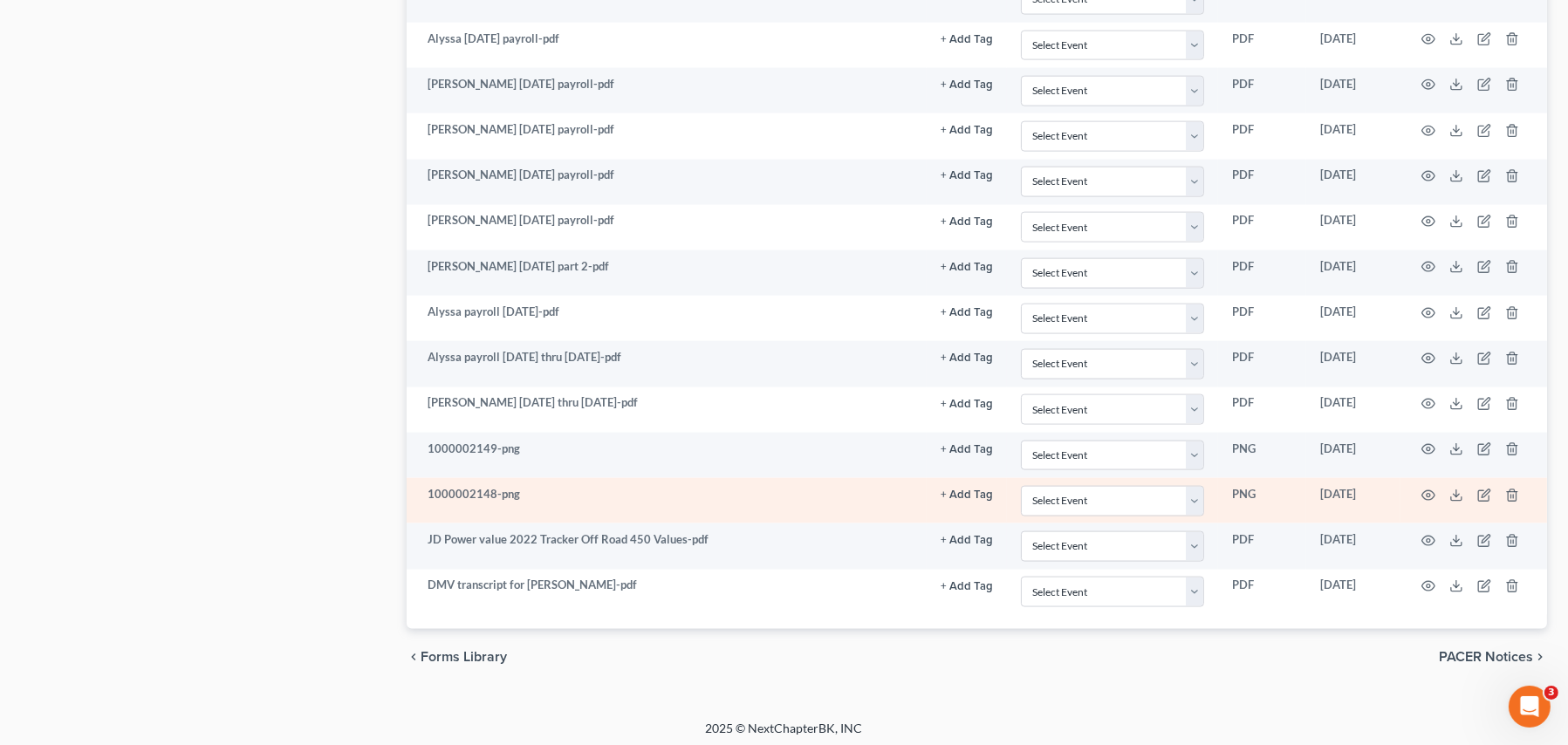
click at [1264, 497] on td at bounding box center [1473, 501] width 147 height 45
click at [1264, 491] on icon "button" at bounding box center [1428, 495] width 14 height 14
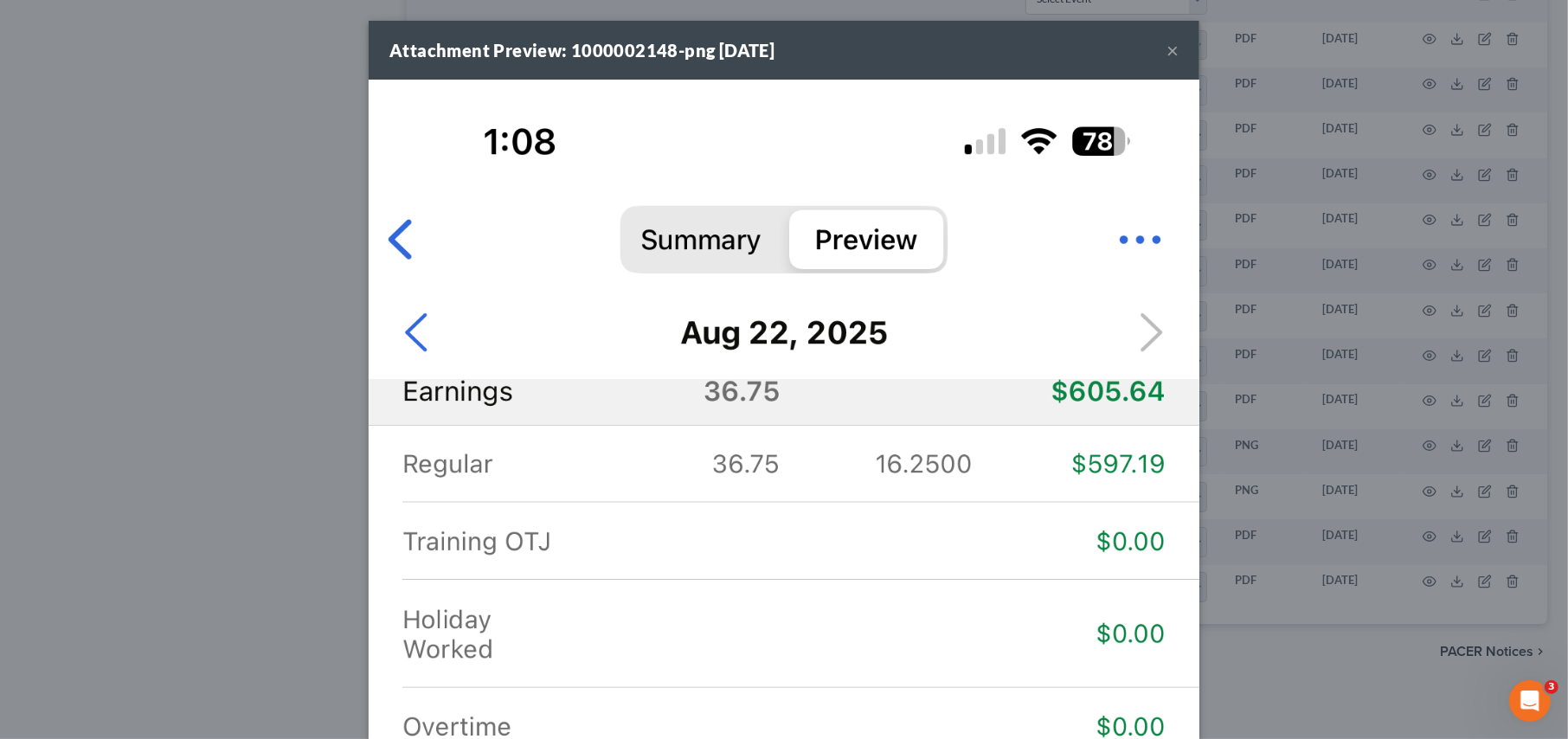
click at [1166, 55] on button "×" at bounding box center [1172, 50] width 12 height 21
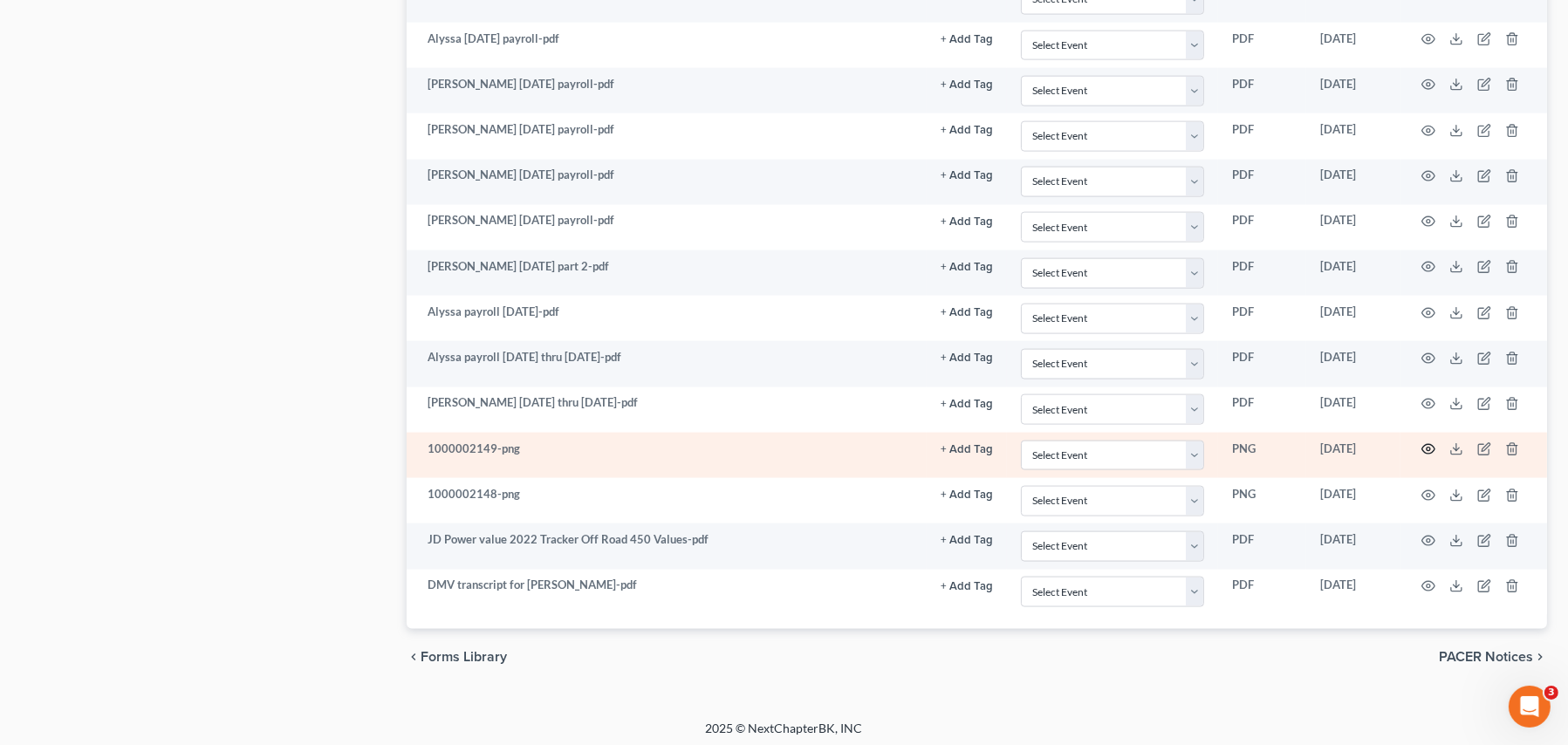
click at [1264, 443] on icon "button" at bounding box center [1428, 449] width 14 height 14
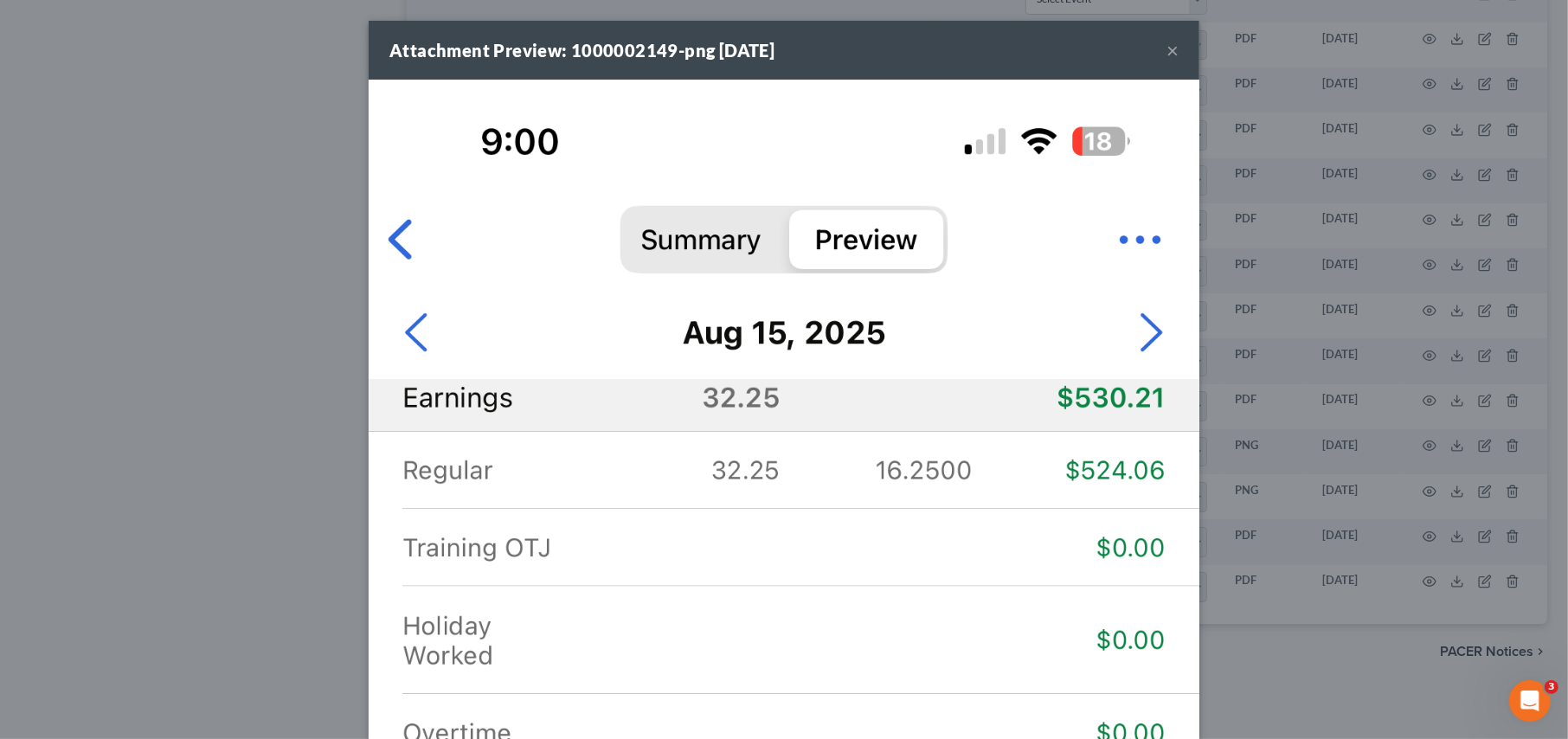
click at [1166, 57] on button "×" at bounding box center [1172, 50] width 12 height 21
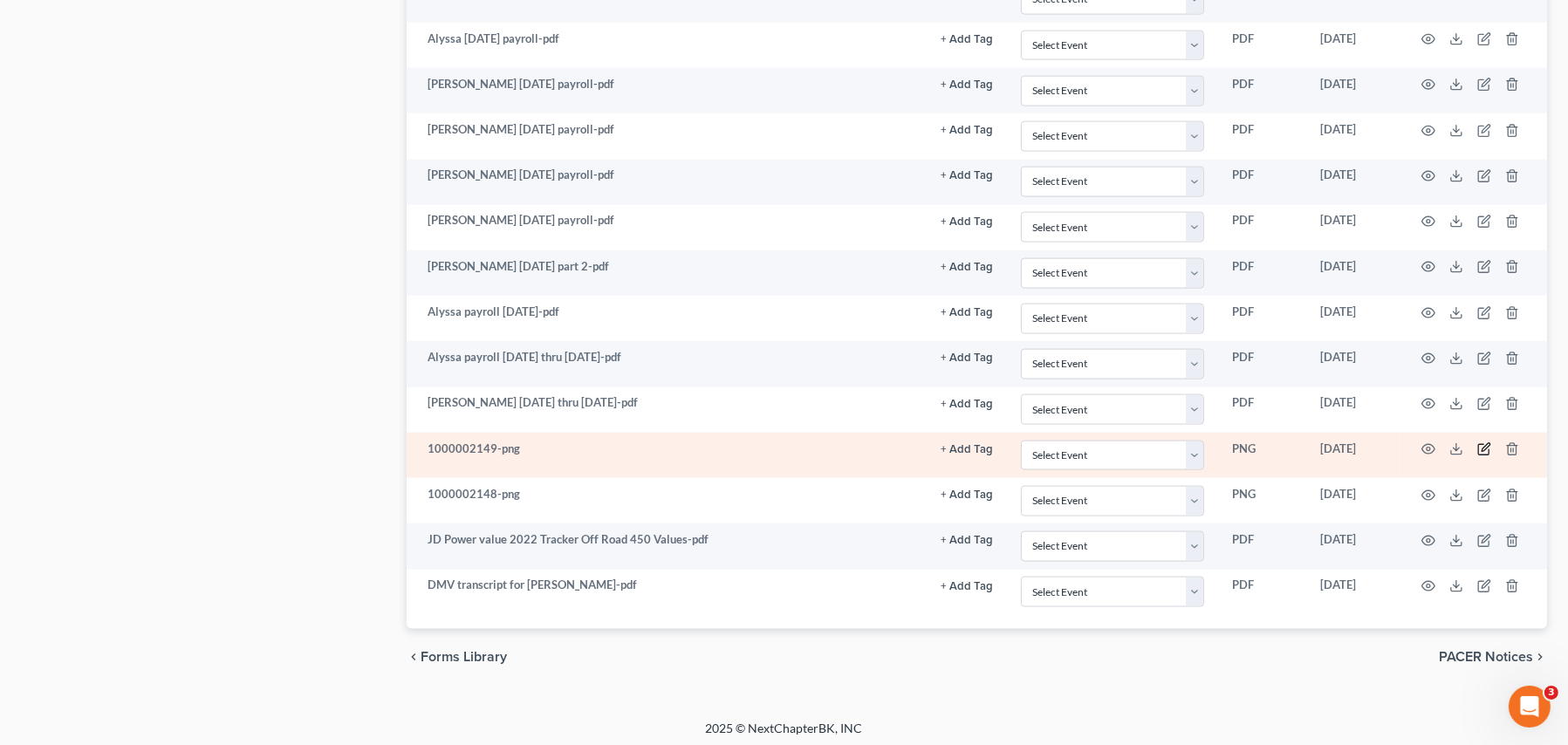
click at [1264, 447] on icon "button" at bounding box center [1484, 449] width 14 height 14
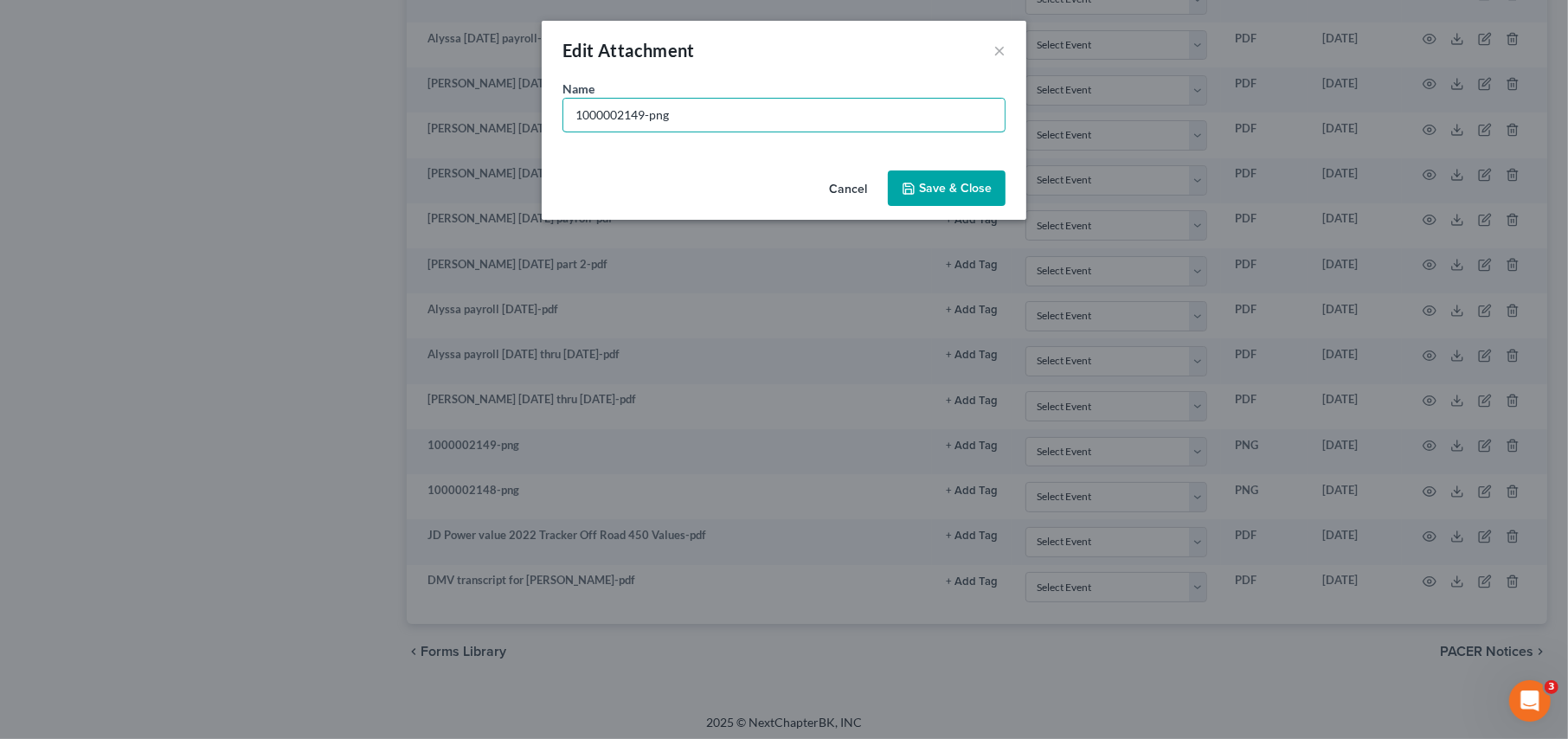
drag, startPoint x: 644, startPoint y: 116, endPoint x: 485, endPoint y: 74, distance: 164.5
click at [485, 76] on div "Edit Attachment × Name * 1000002149-png Cancel Save & Close" at bounding box center [784, 369] width 1568 height 739
type input "[DATE] paystub wife-png"
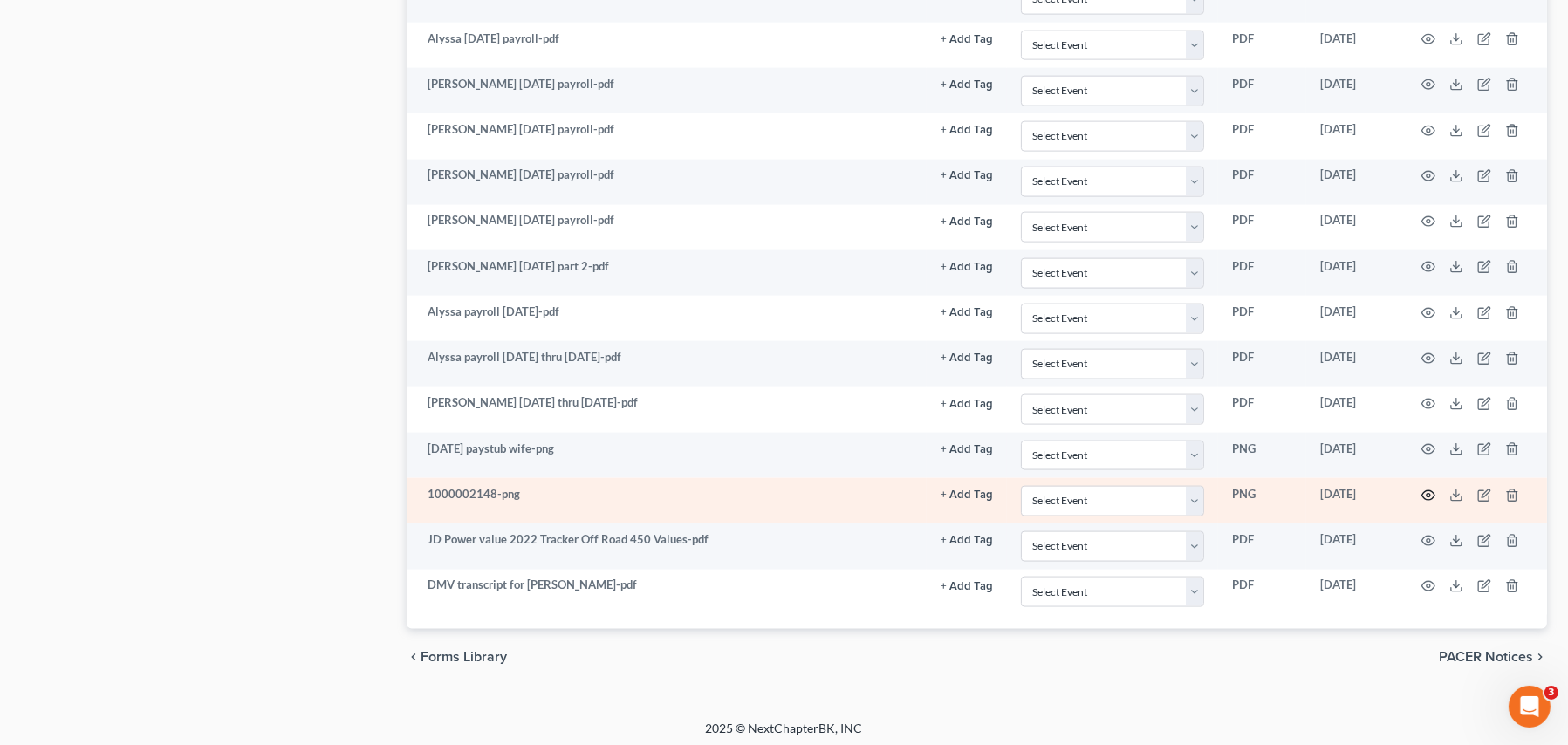
click at [1264, 490] on icon "button" at bounding box center [1428, 495] width 14 height 14
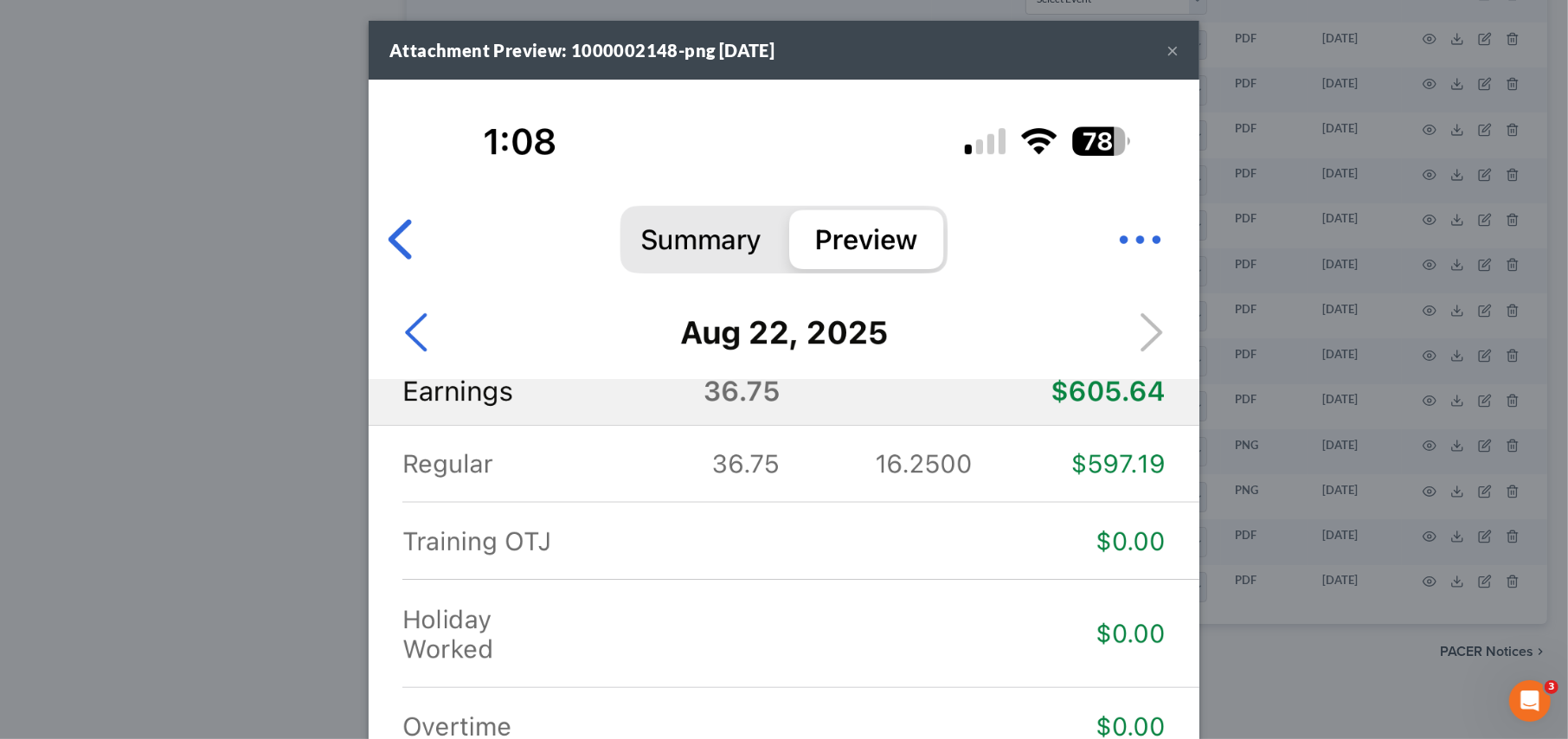
click at [1166, 45] on button "×" at bounding box center [1172, 50] width 12 height 21
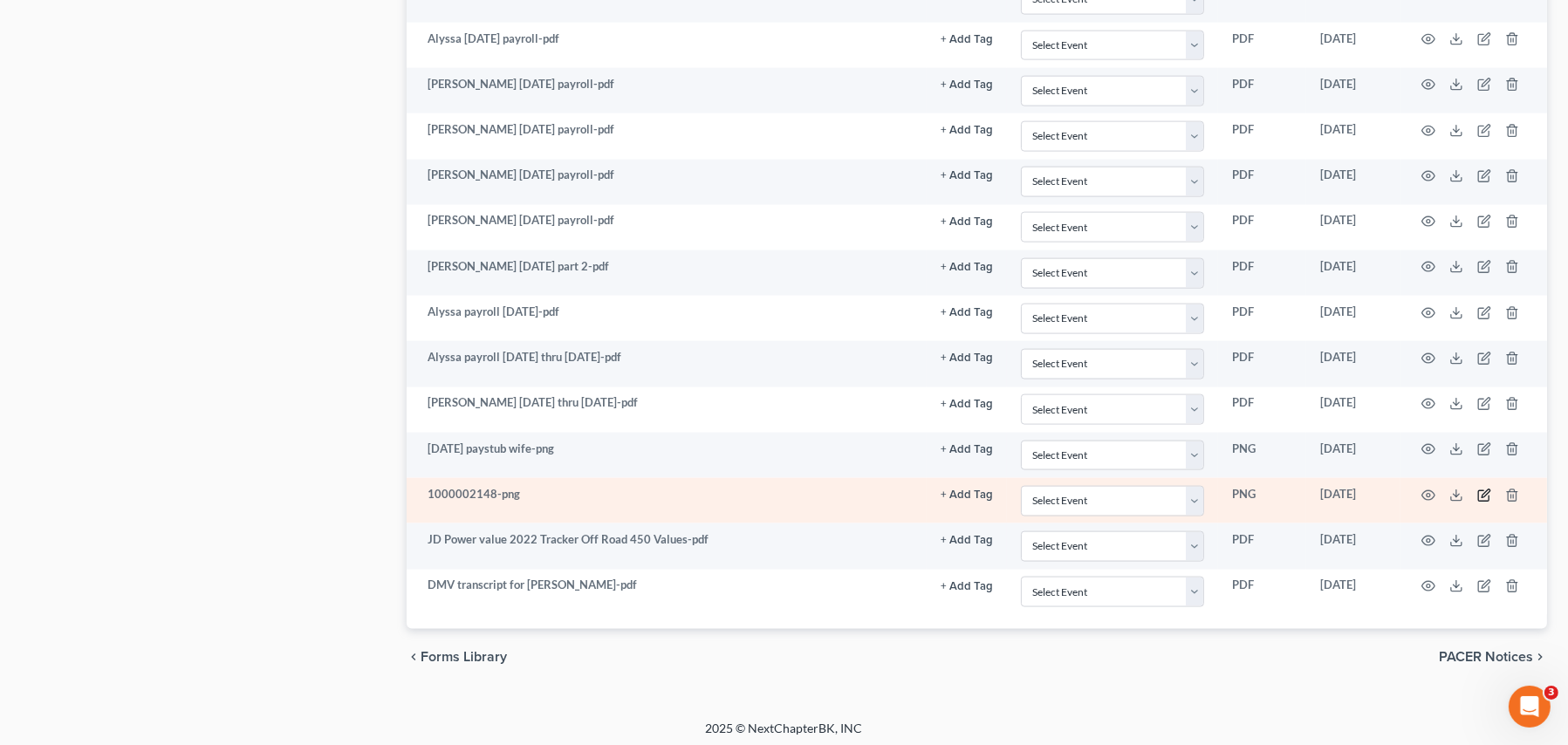
click at [1264, 489] on icon "button" at bounding box center [1485, 493] width 8 height 8
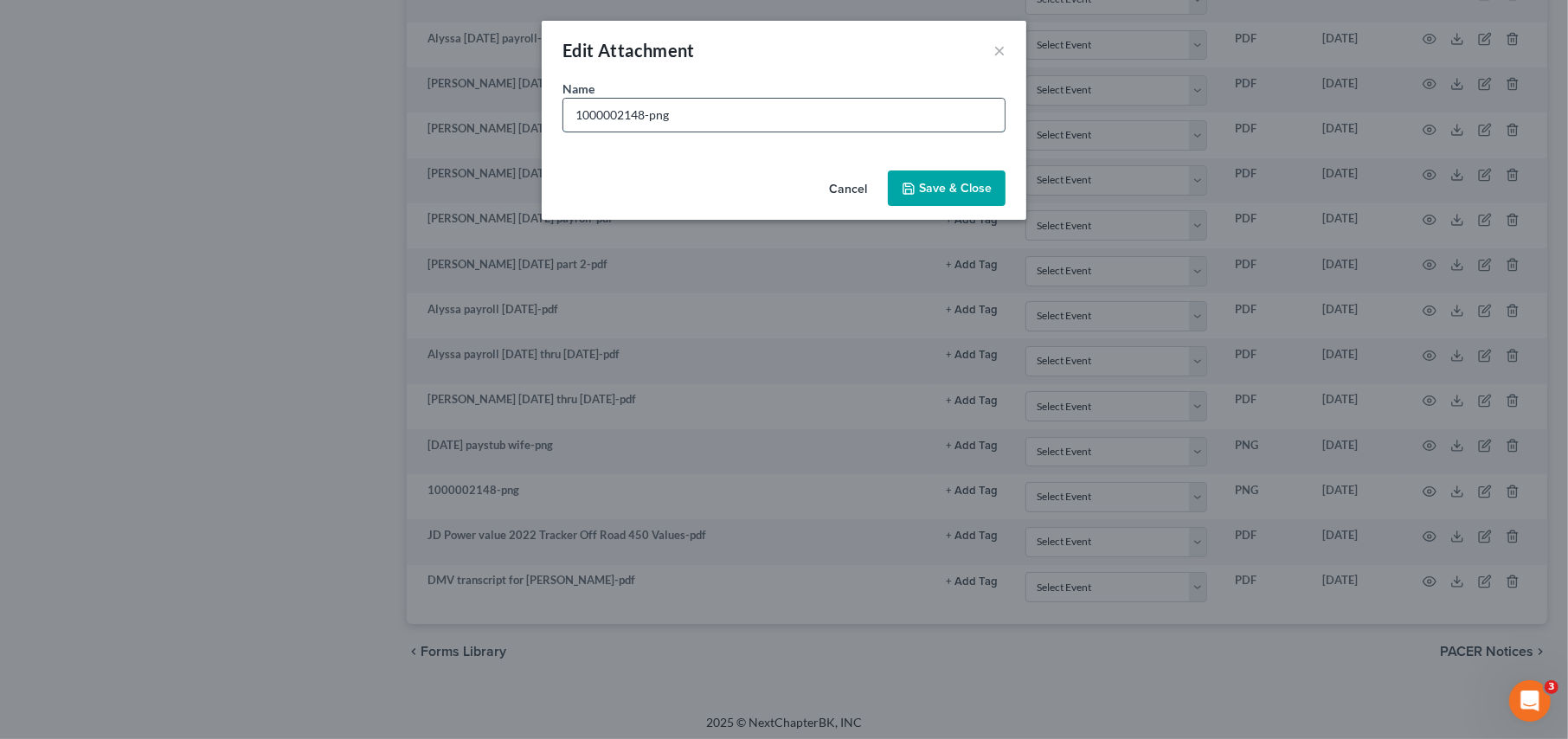
click at [641, 115] on input "1000002148-png" at bounding box center [784, 115] width 441 height 33
drag, startPoint x: 645, startPoint y: 115, endPoint x: 426, endPoint y: 58, distance: 226.3
click at [444, 67] on div "Edit Attachment × Name * 1000002148-png Cancel Save & Close" at bounding box center [784, 369] width 1568 height 739
type input "[DATE] paystub wife-png"
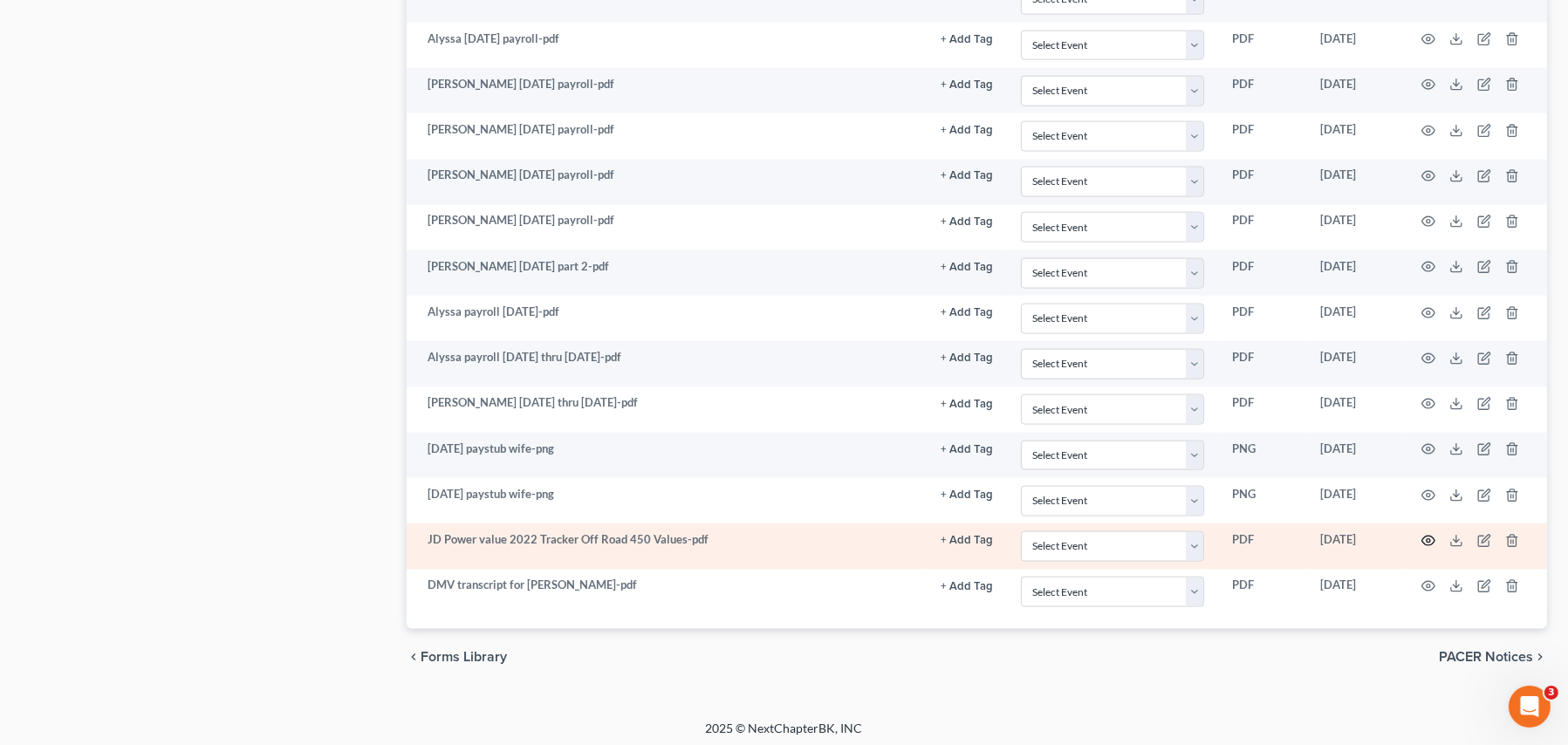
click at [1264, 540] on icon "button" at bounding box center [1428, 541] width 14 height 14
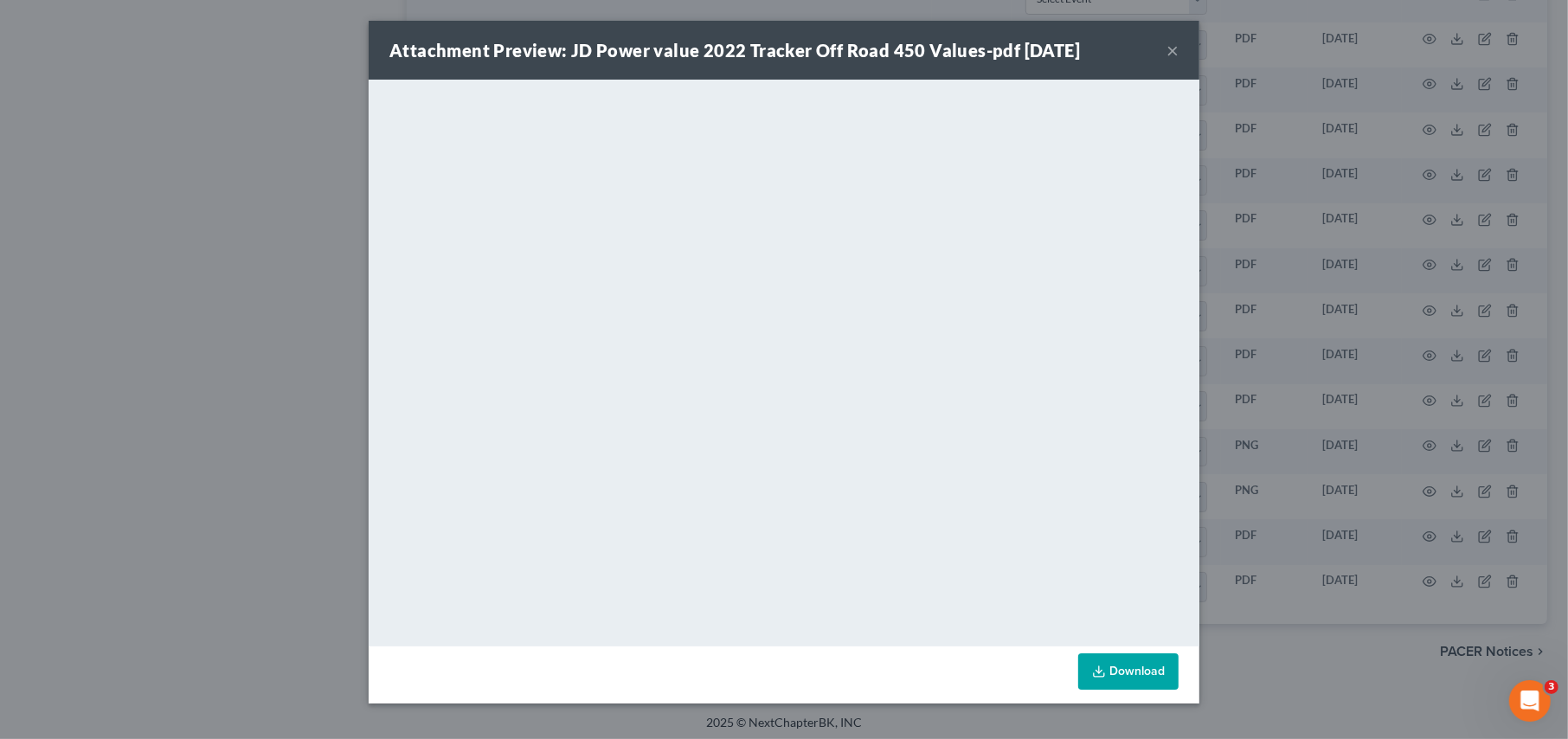
click at [1182, 56] on div "Attachment Preview: JD Power value 2022 Tracker Off Road 450 Values-pdf [DATE] ×" at bounding box center [784, 50] width 830 height 59
click at [1177, 56] on button "×" at bounding box center [1172, 50] width 12 height 21
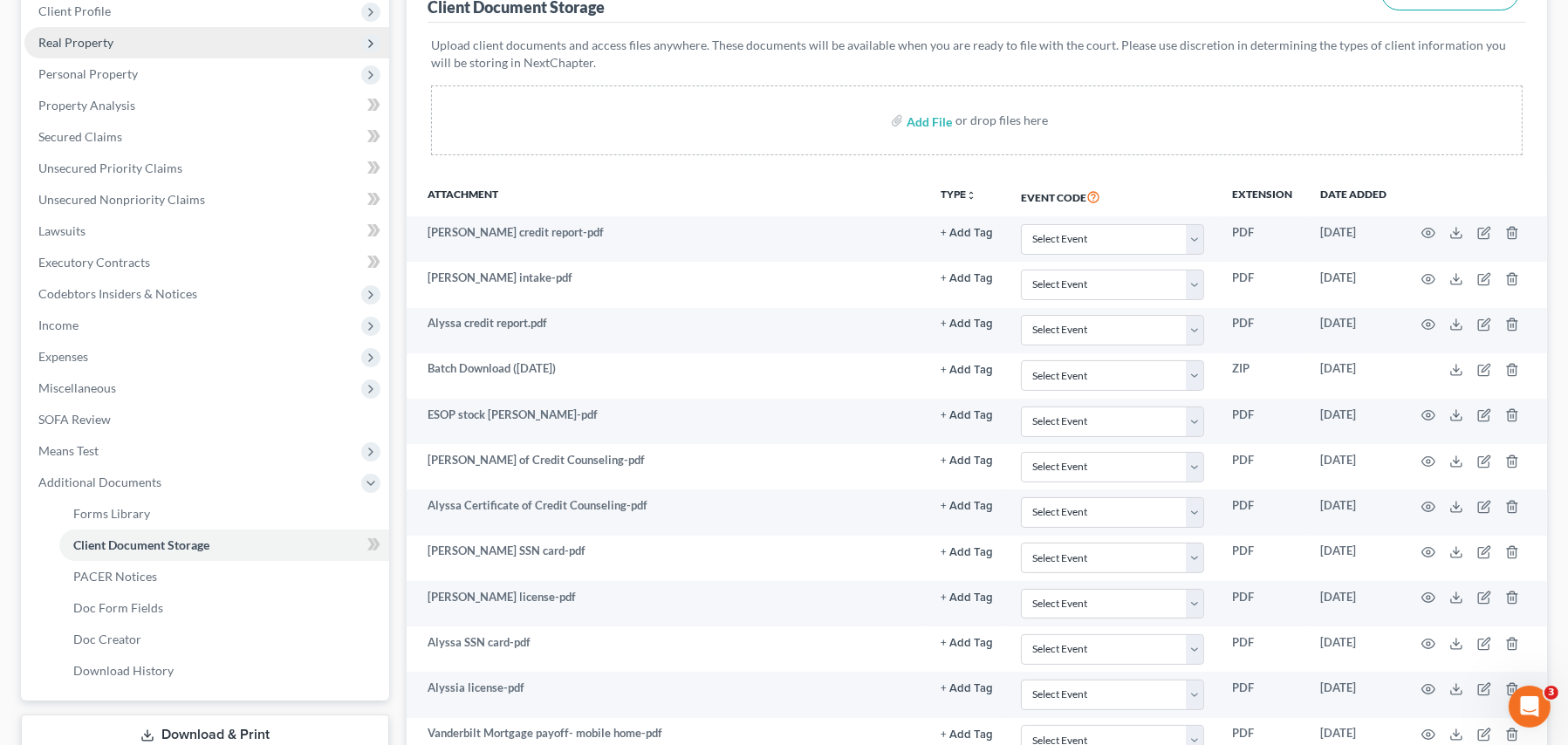
scroll to position [0, 0]
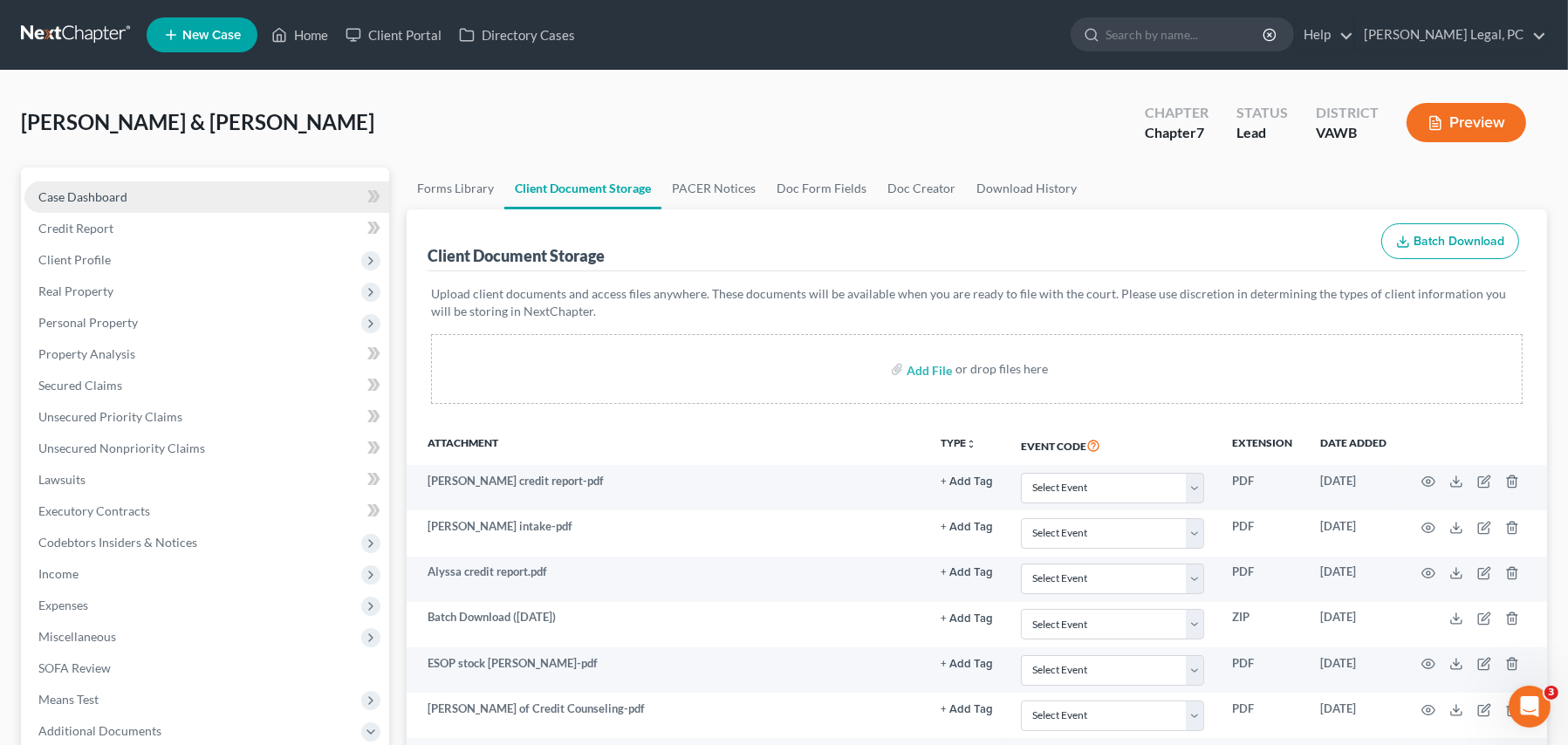
click at [102, 202] on span "Case Dashboard" at bounding box center [83, 196] width 89 height 15
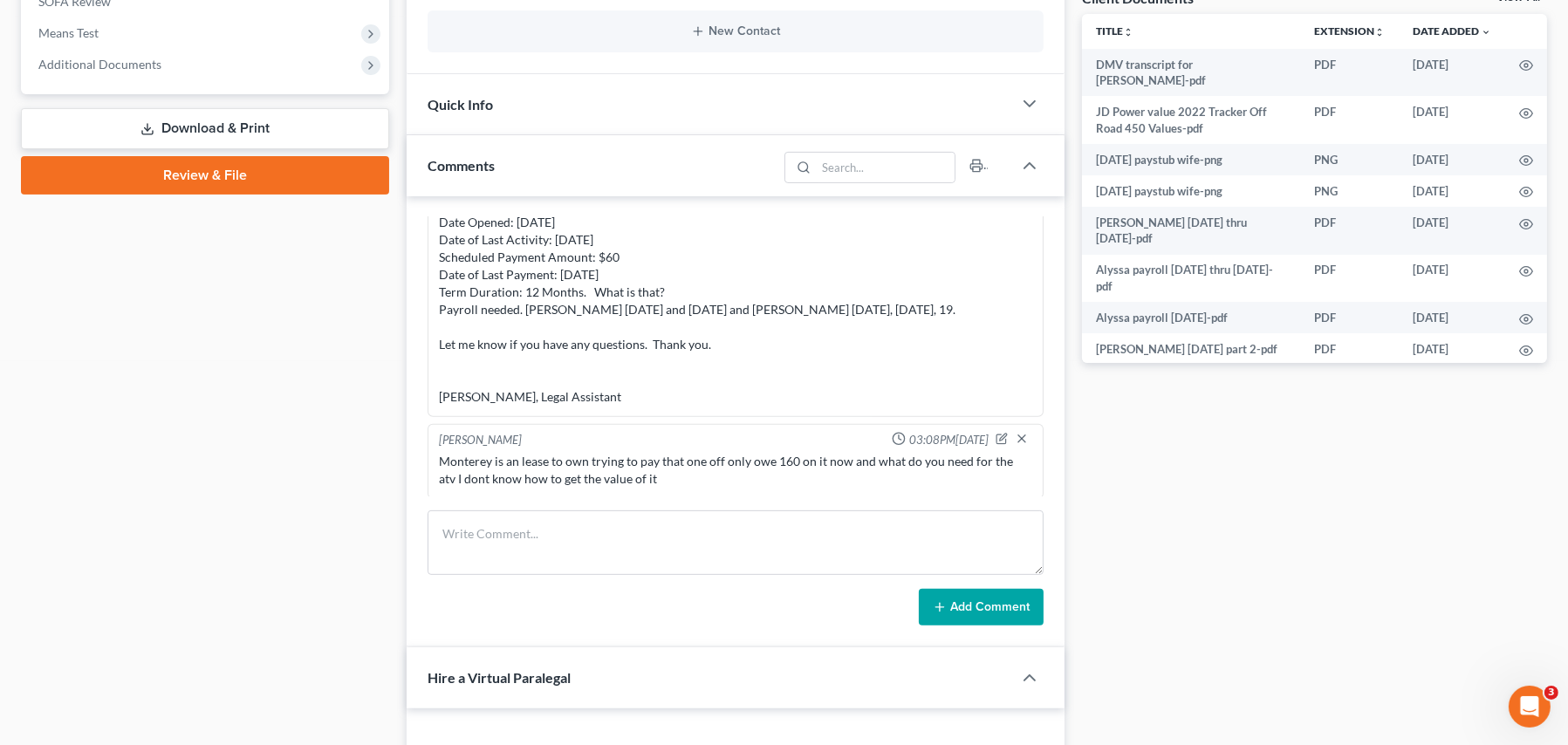
scroll to position [699, 0]
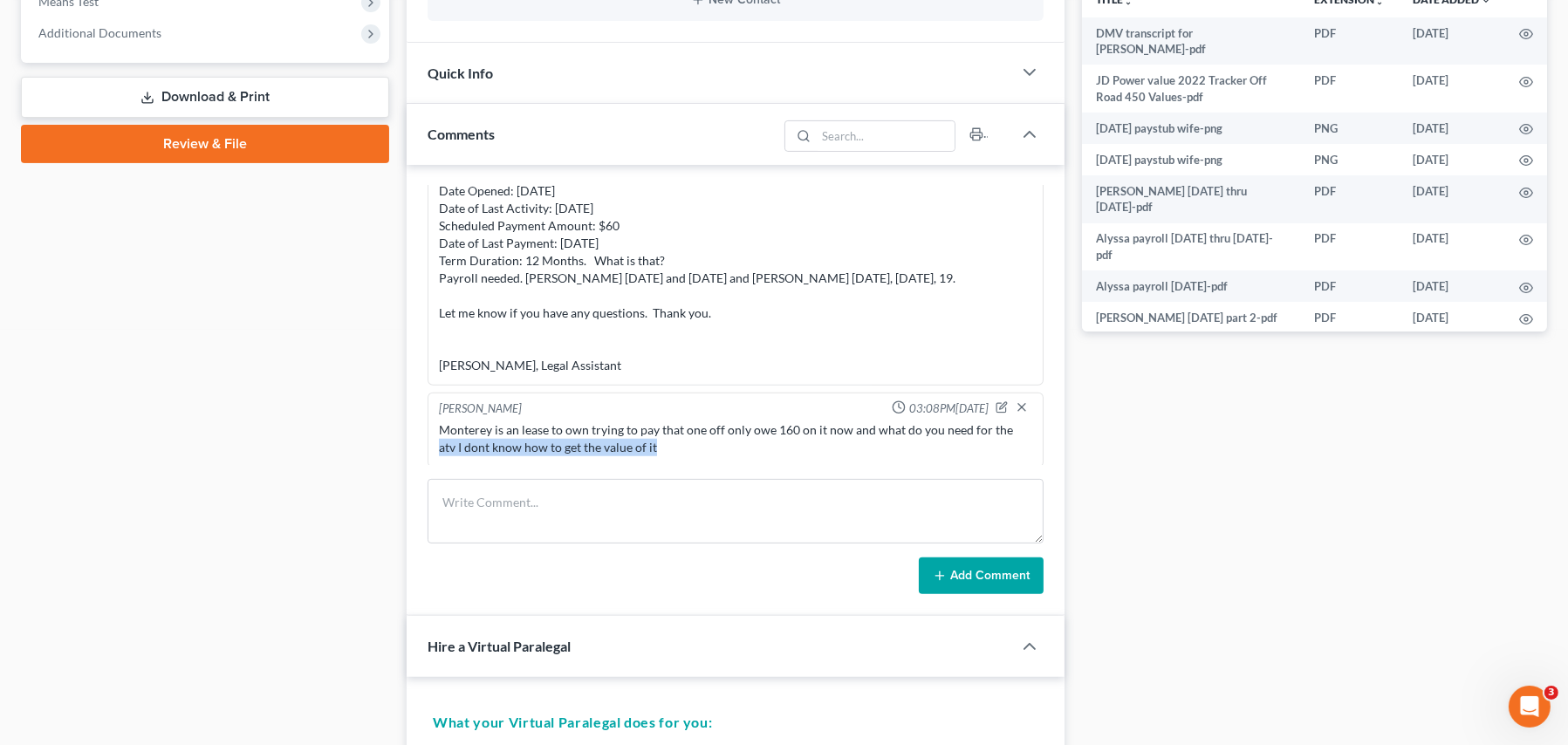
drag, startPoint x: 1028, startPoint y: 433, endPoint x: 1032, endPoint y: 442, distance: 9.8
click at [1032, 442] on div "[PERSON_NAME] 11:34AM[DATE] Nice young couple Chapter 7 want to client portal b…" at bounding box center [735, 325] width 615 height 279
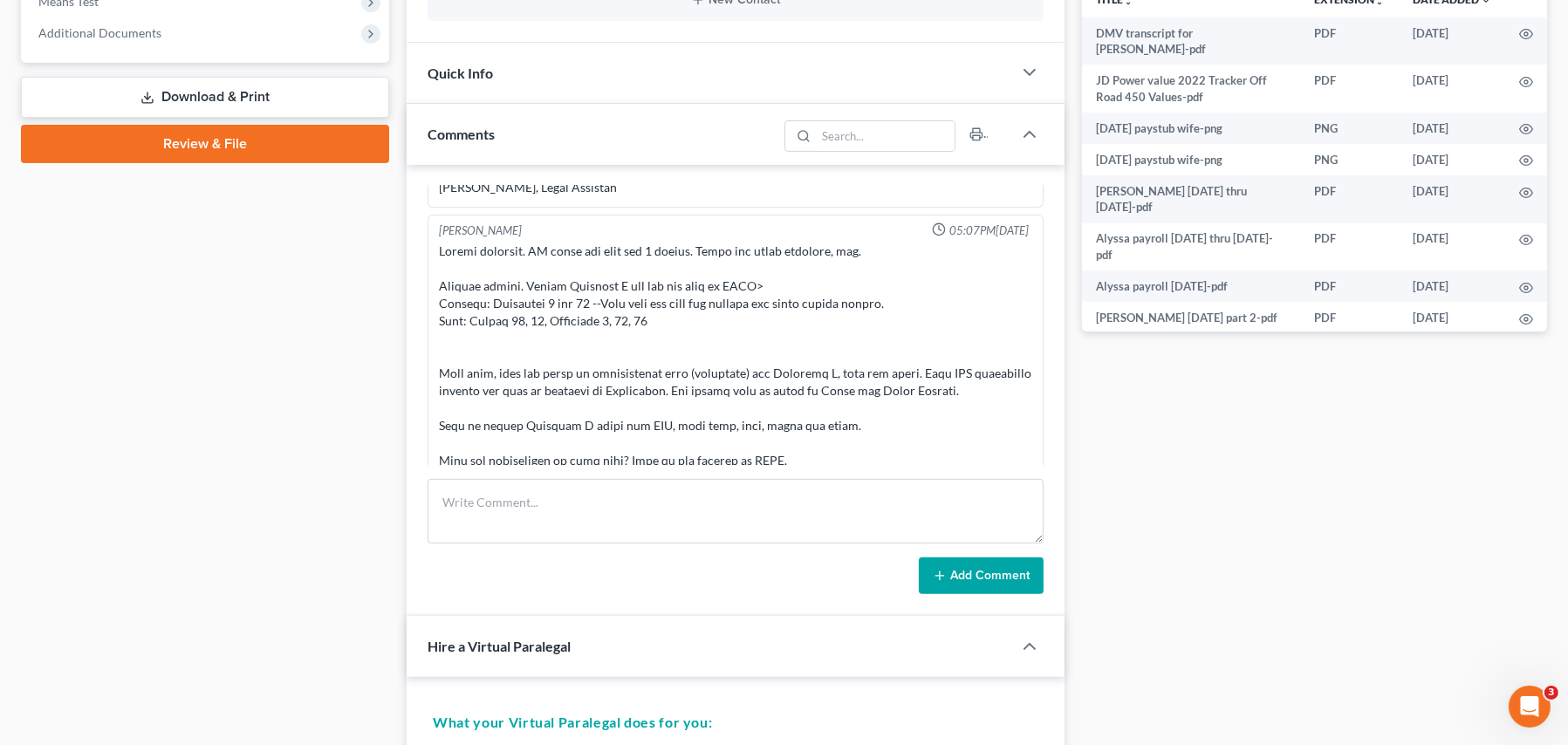
scroll to position [1006, 0]
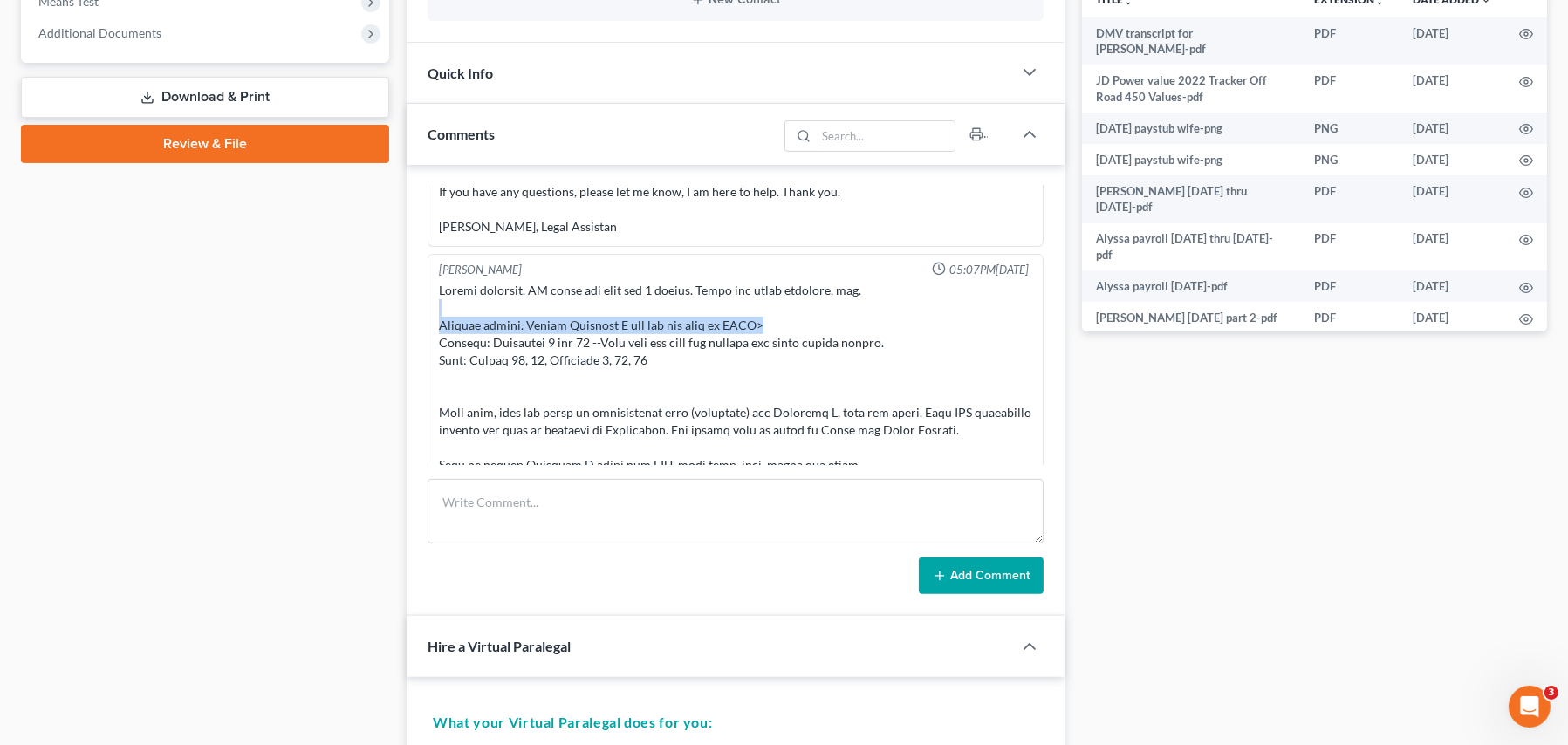
click at [1028, 311] on div "[PERSON_NAME] 05:07PM[DATE]" at bounding box center [735, 587] width 615 height 668
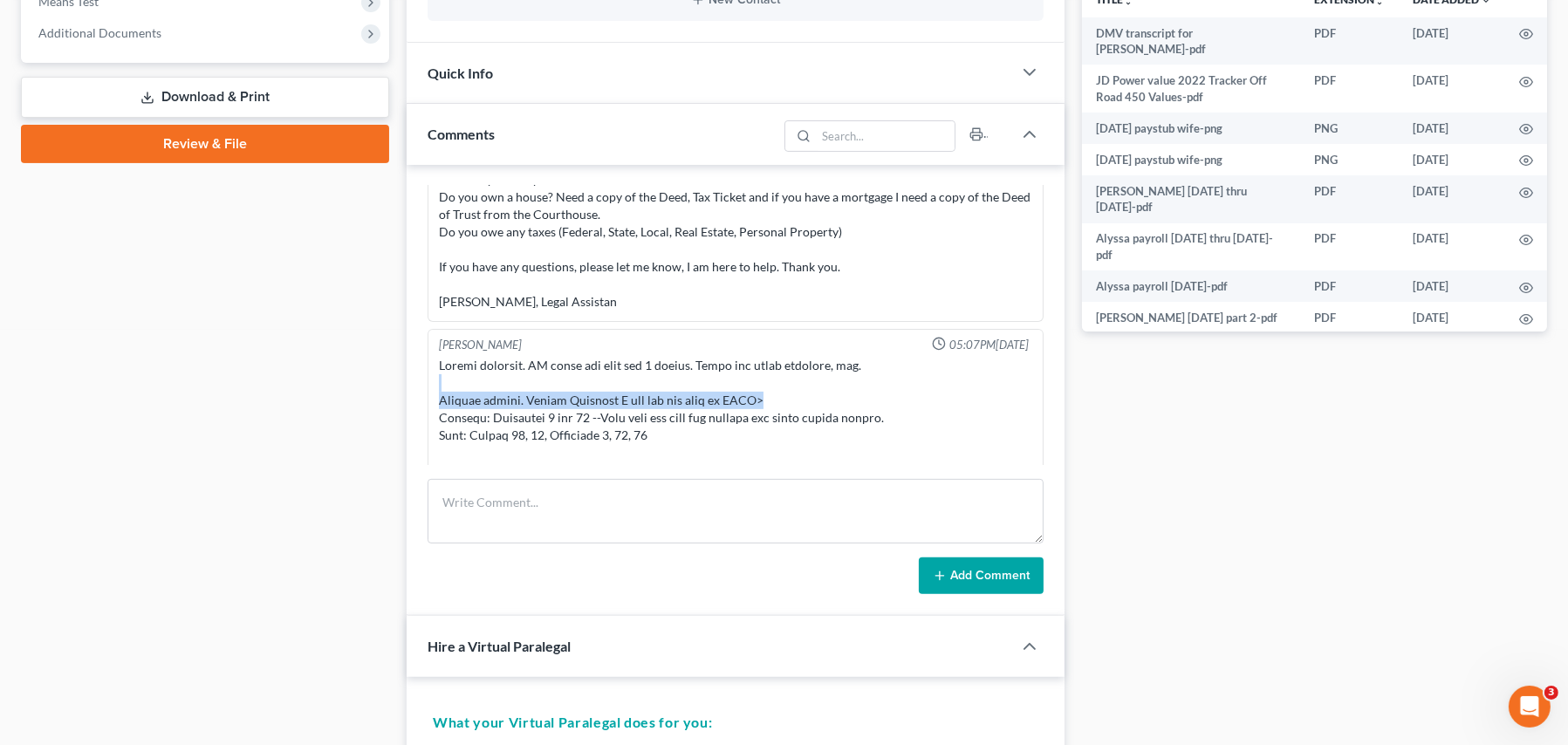
scroll to position [900, 0]
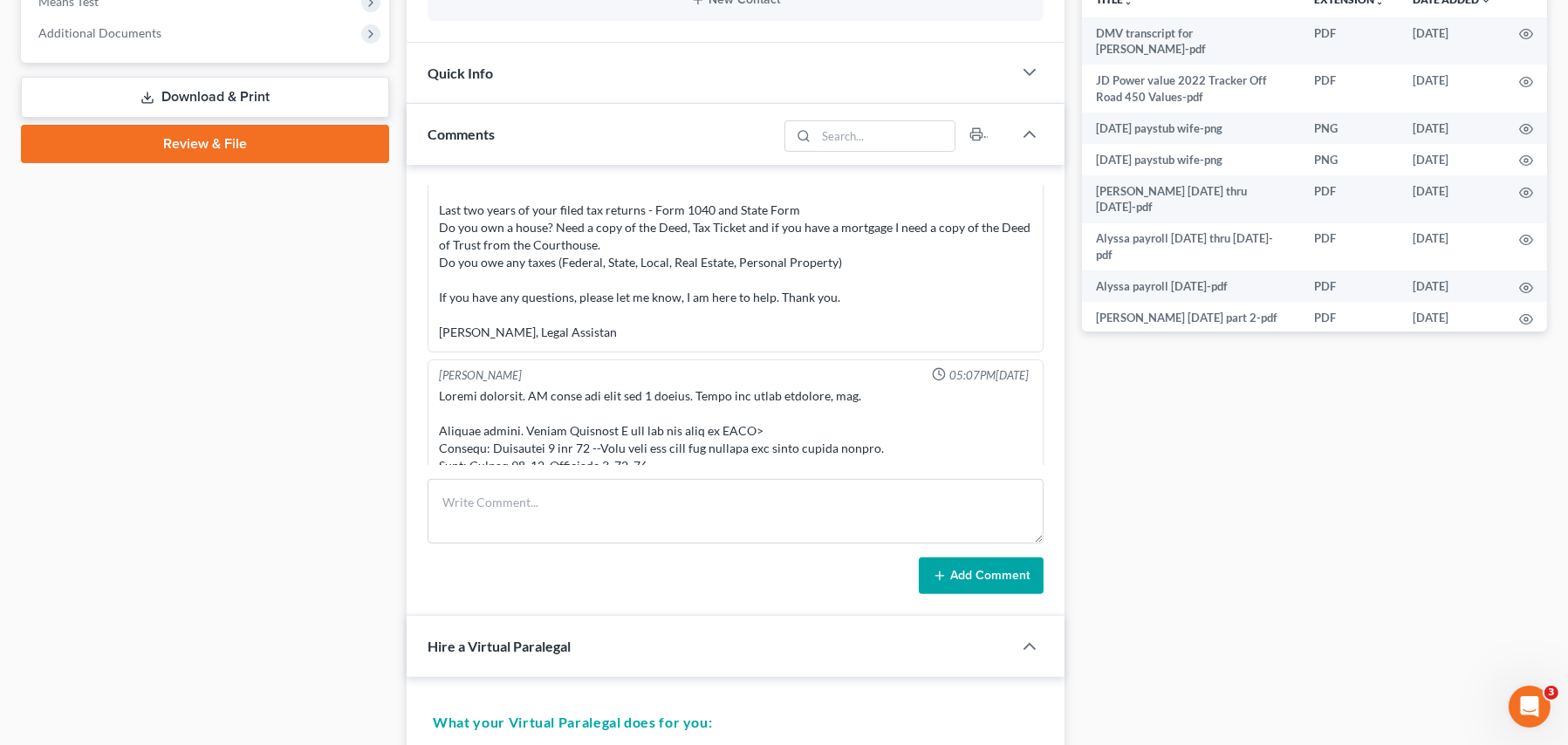
click at [640, 341] on div "Good afternoon, [PERSON_NAME] I have reviewed the documents that you turned in …" at bounding box center [735, 236] width 601 height 216
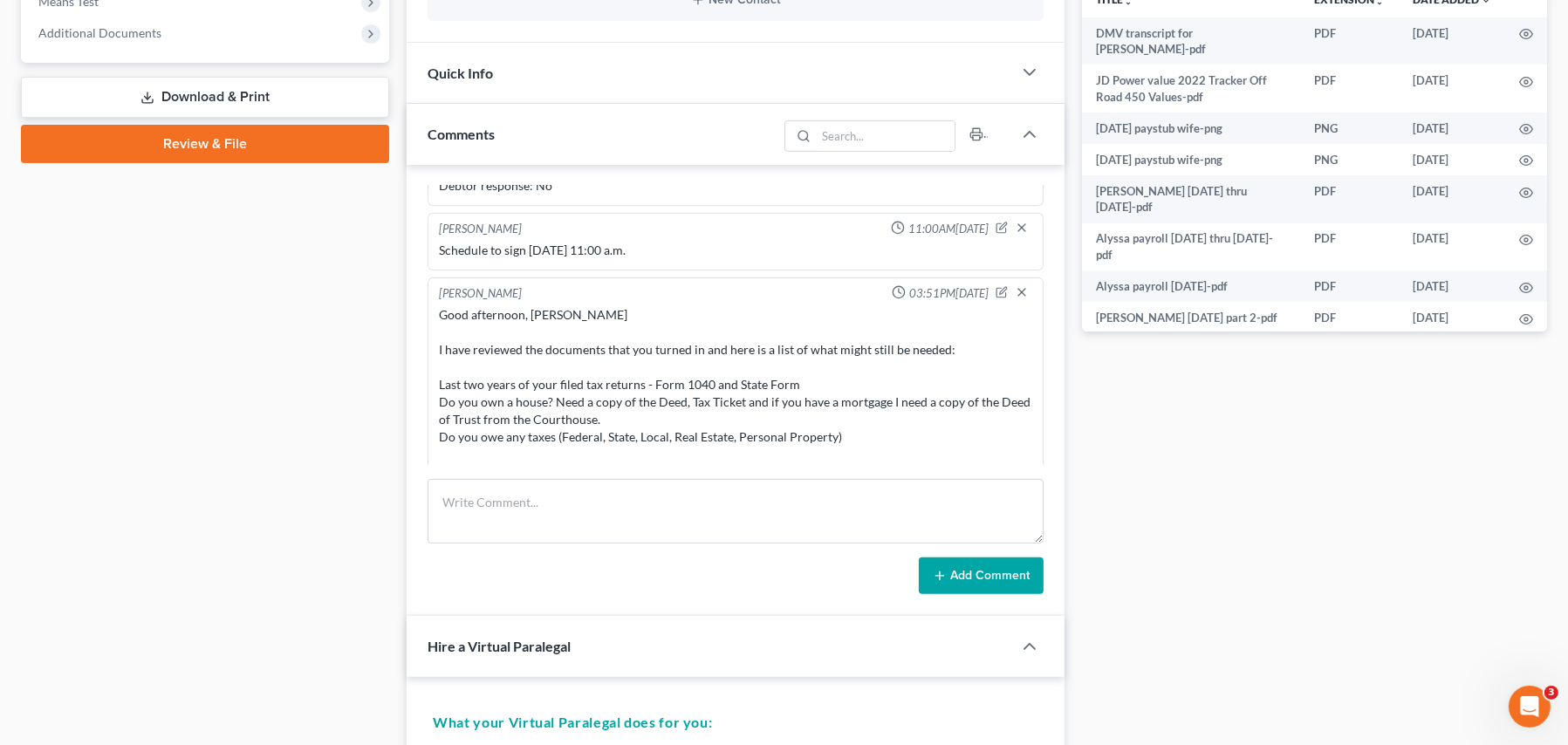
scroll to position [812, 0]
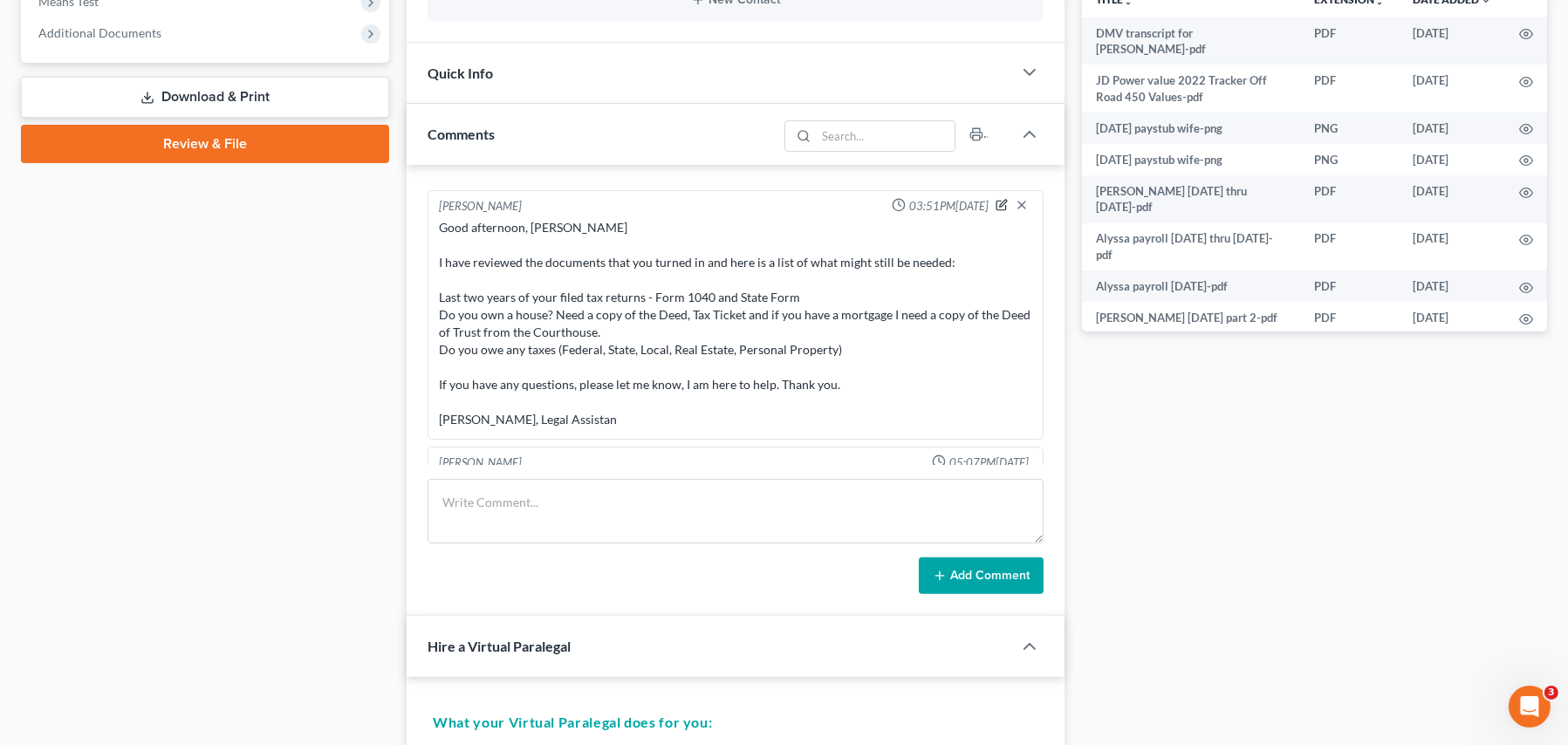
click at [995, 207] on icon "button" at bounding box center [1001, 205] width 12 height 12
type textarea "Good afternoon, [PERSON_NAME] I have reviewed the documents that you turned in …"
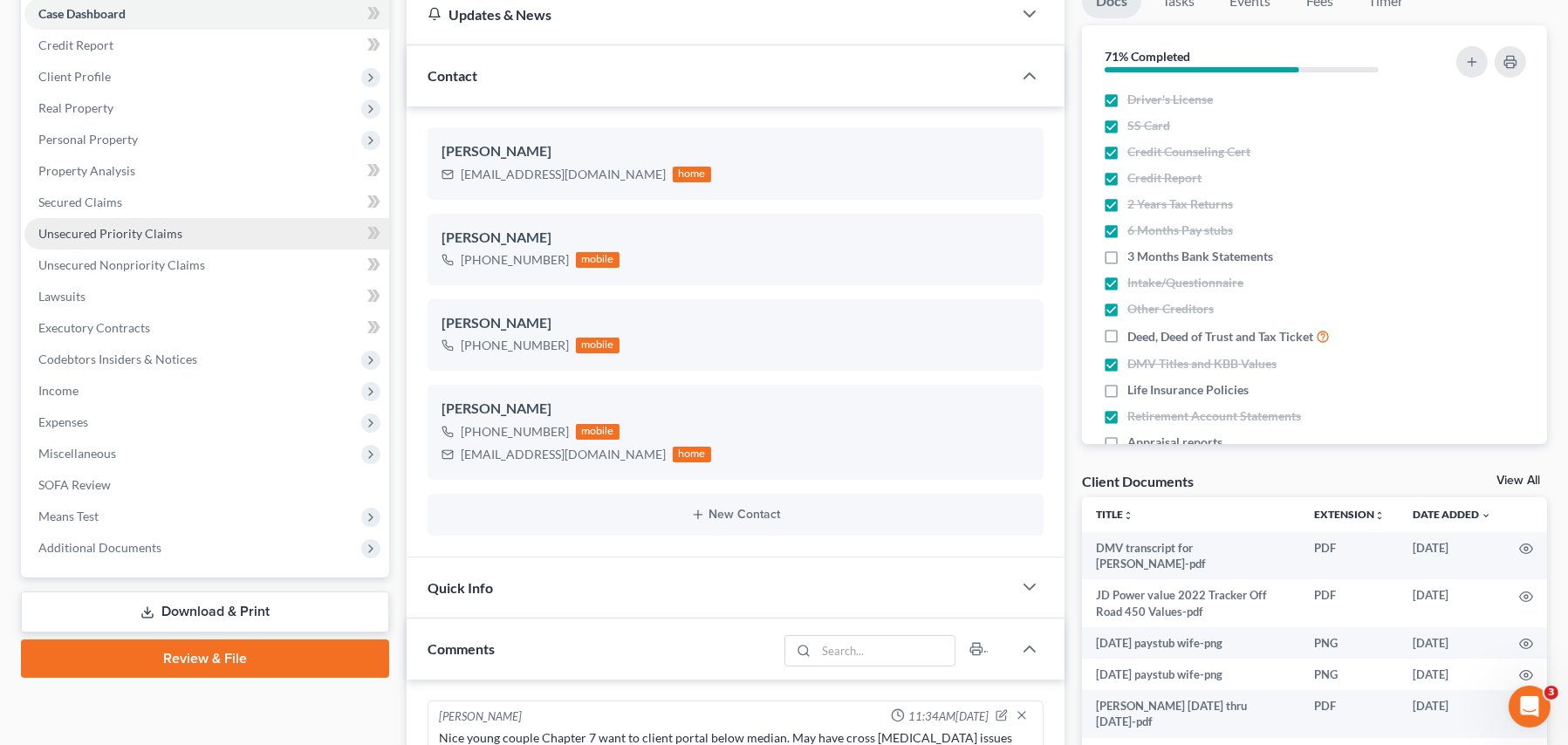
scroll to position [87, 0]
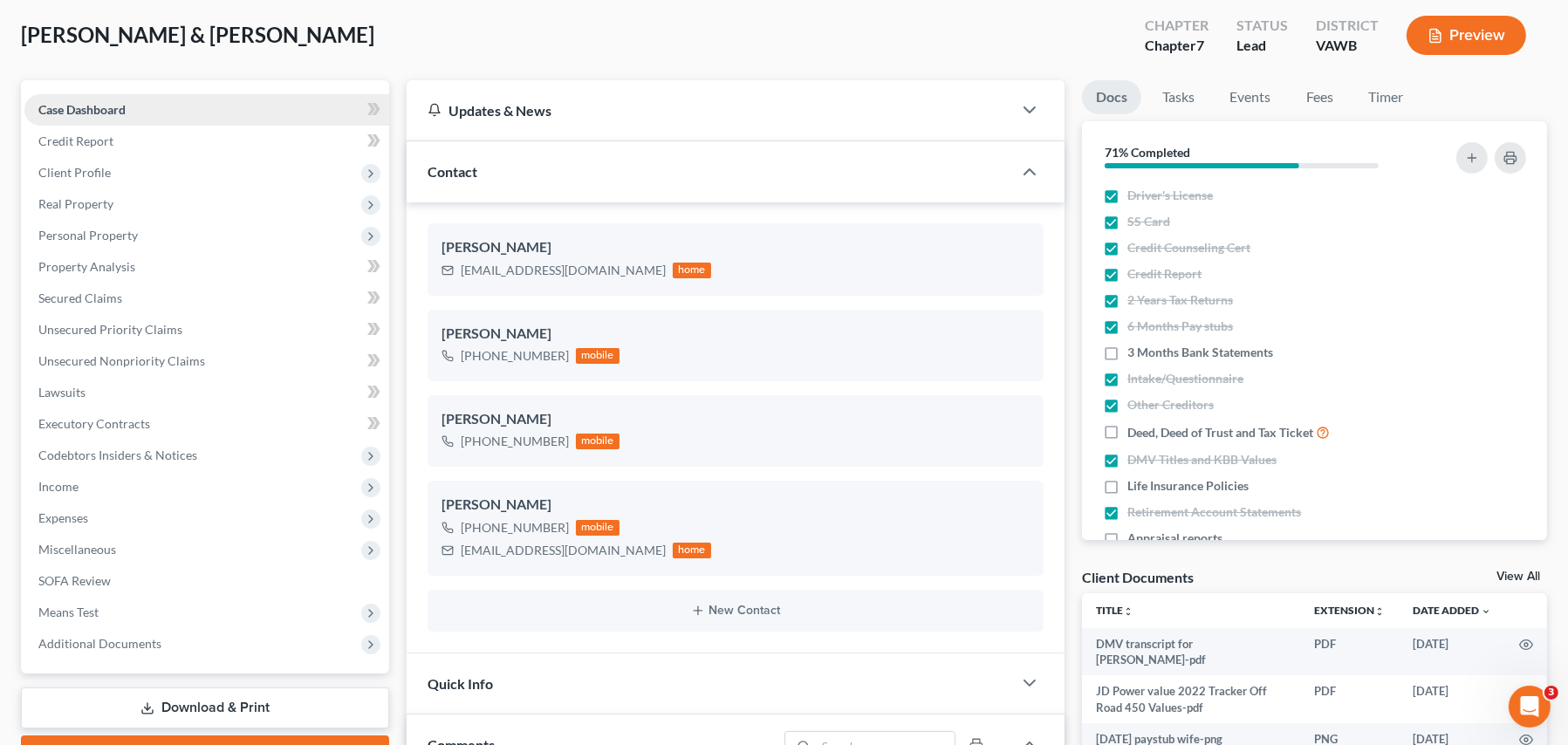
click at [98, 108] on span "Case Dashboard" at bounding box center [82, 109] width 87 height 15
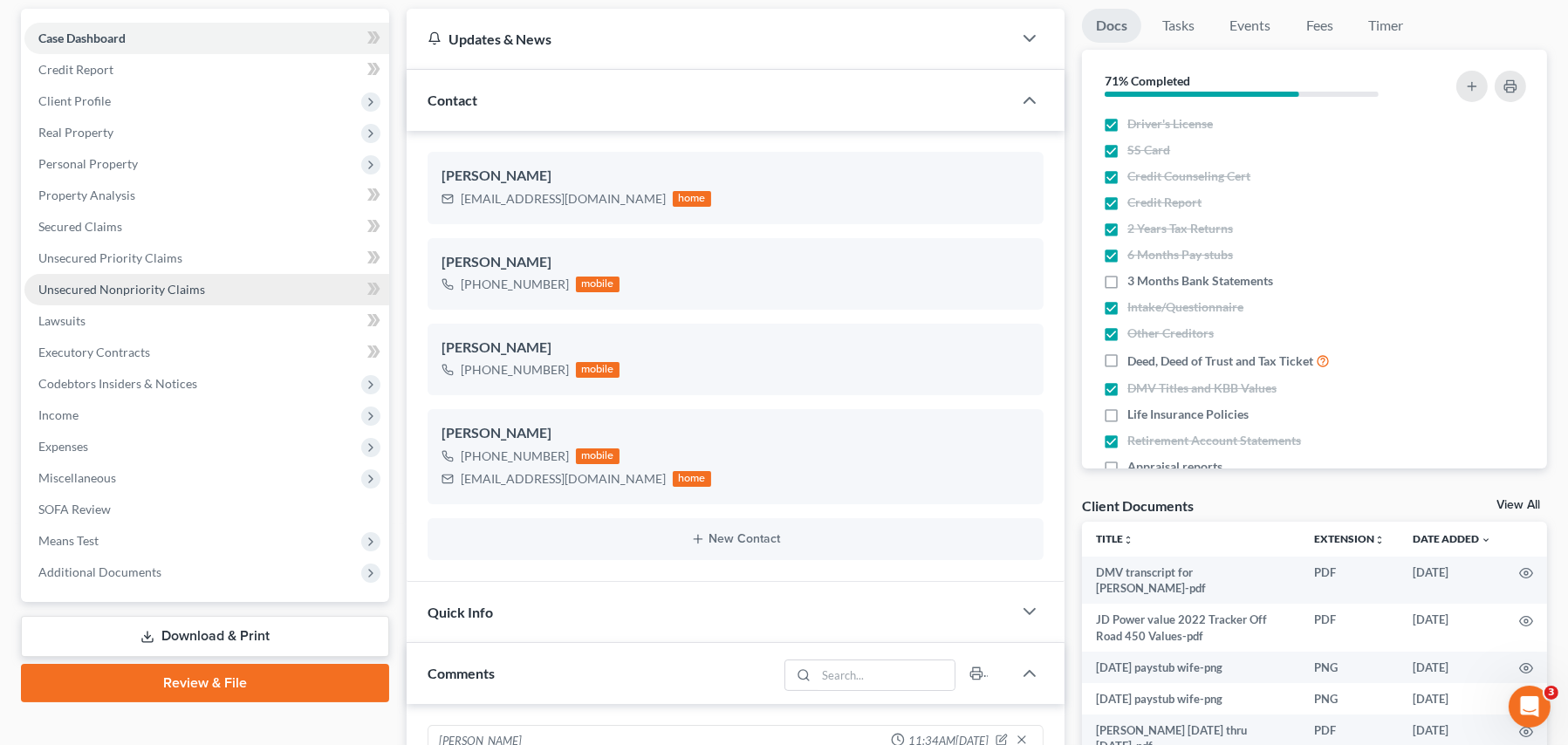
scroll to position [261, 0]
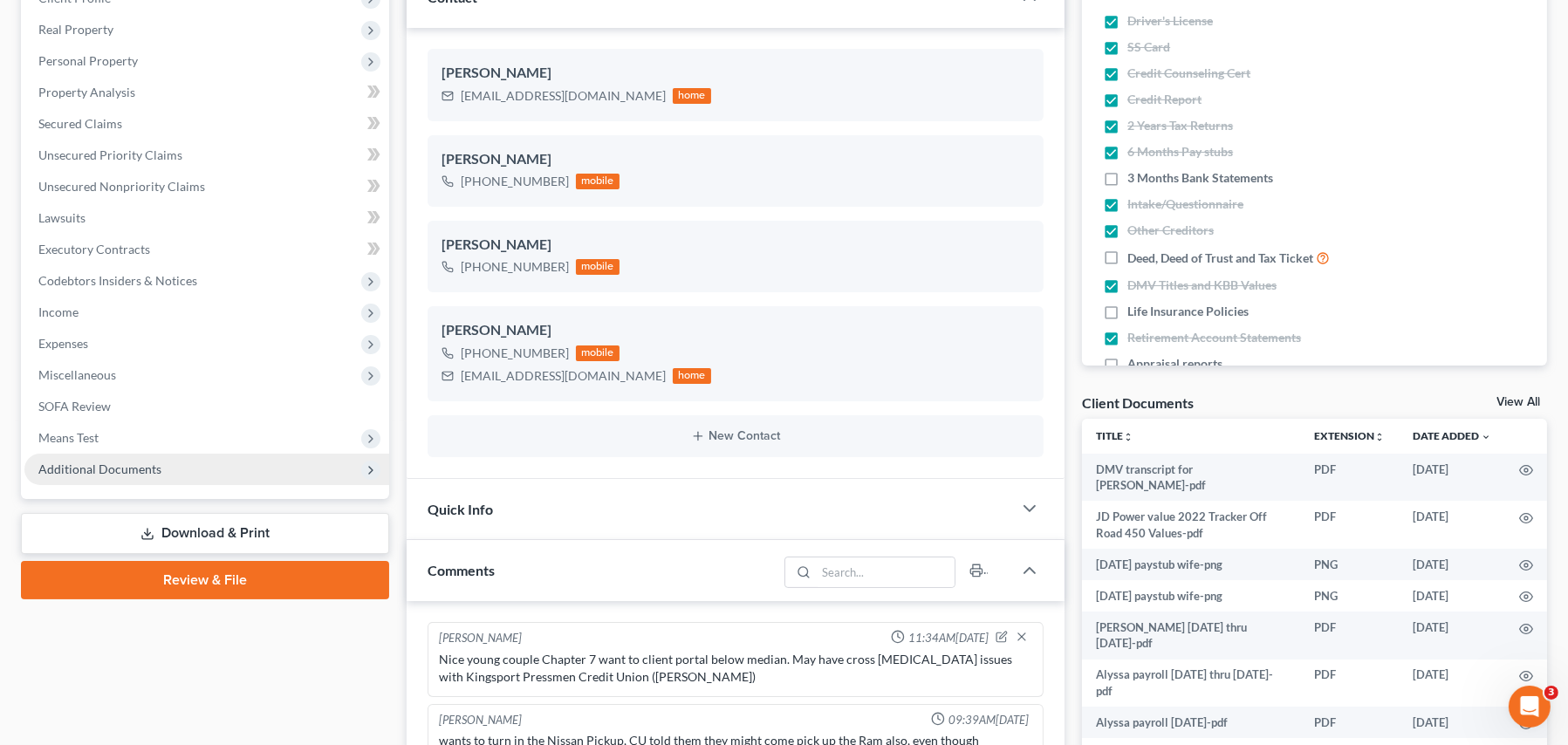
click at [155, 476] on span "Additional Documents" at bounding box center [207, 470] width 365 height 32
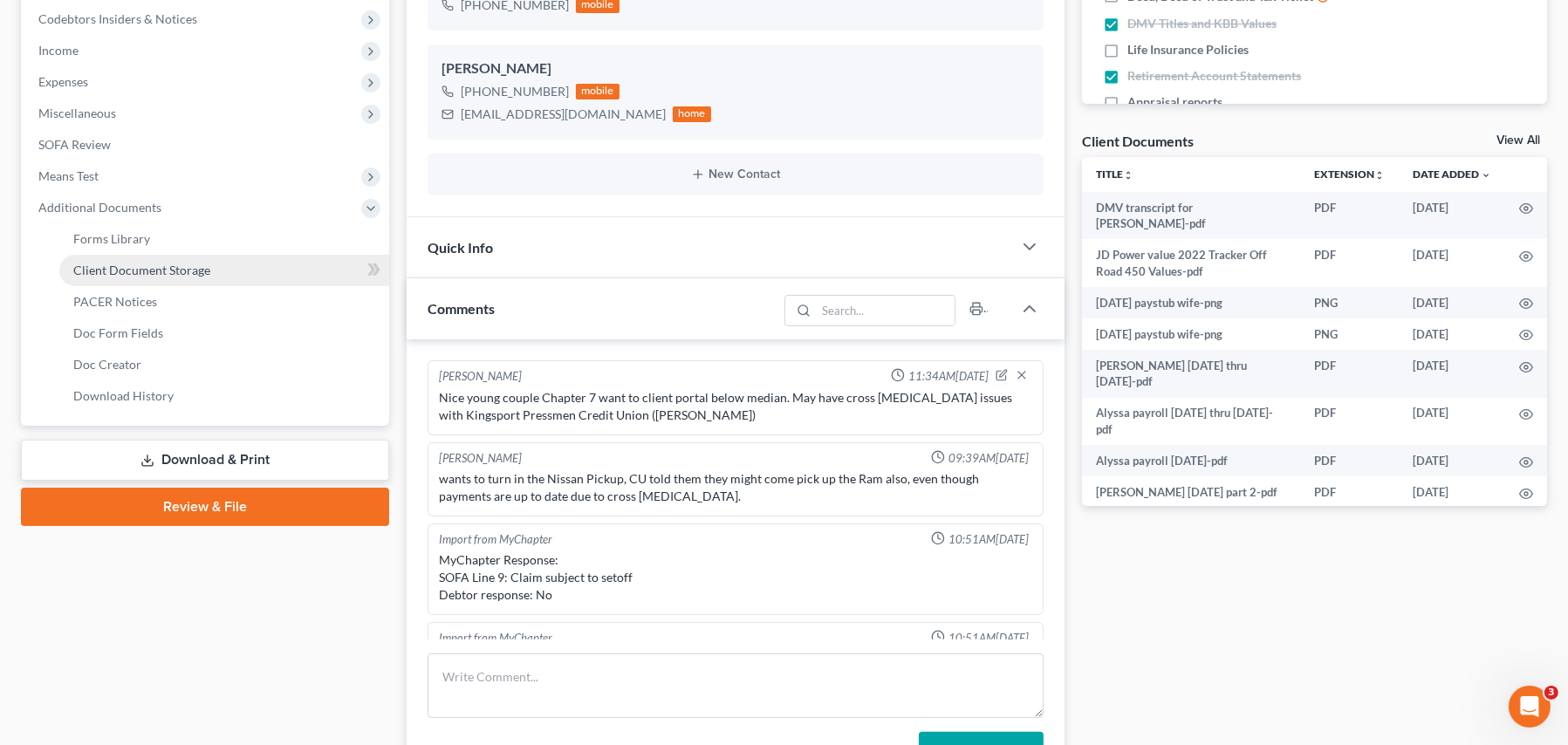
click at [197, 262] on span "Client Document Storage" at bounding box center [141, 269] width 137 height 15
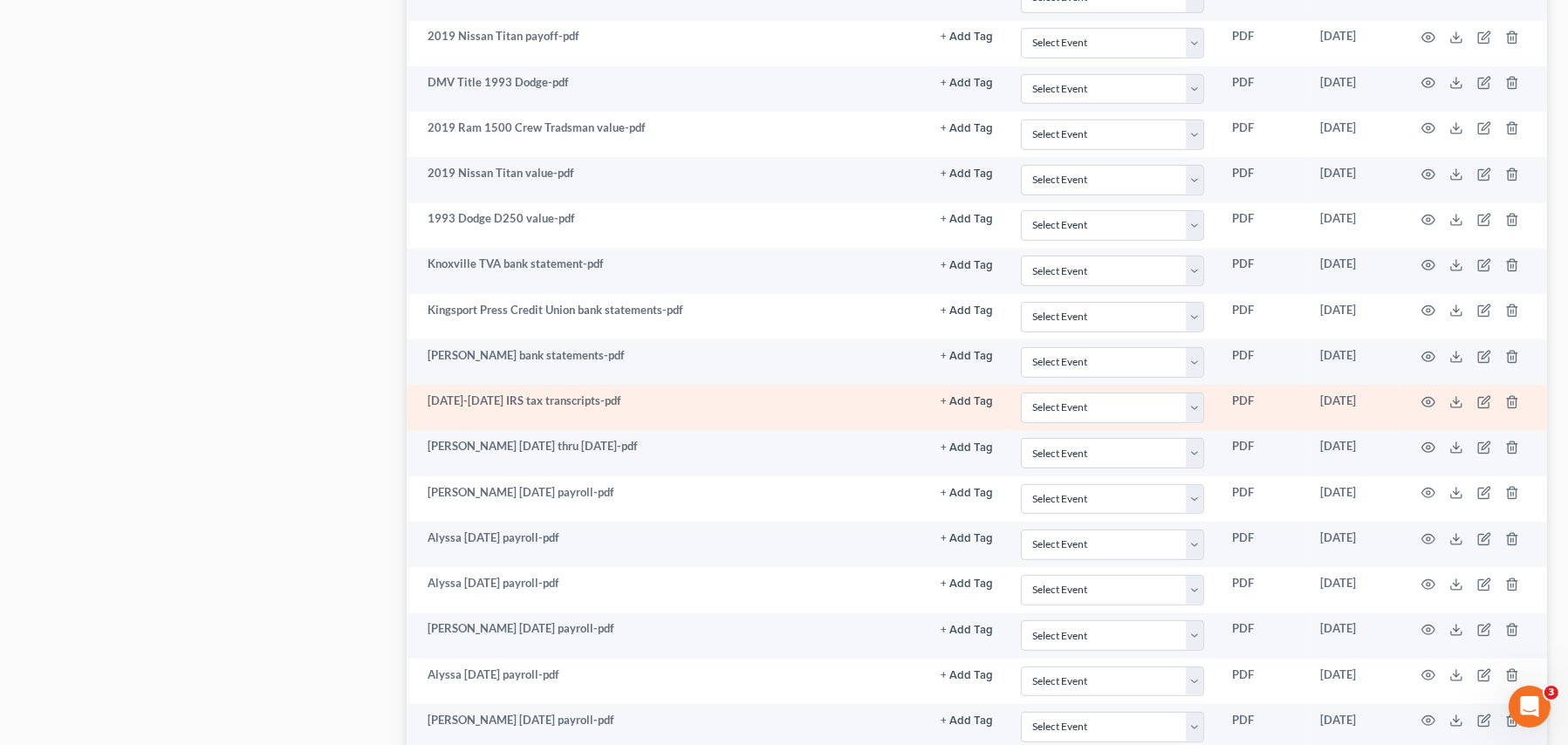
scroll to position [1135, 0]
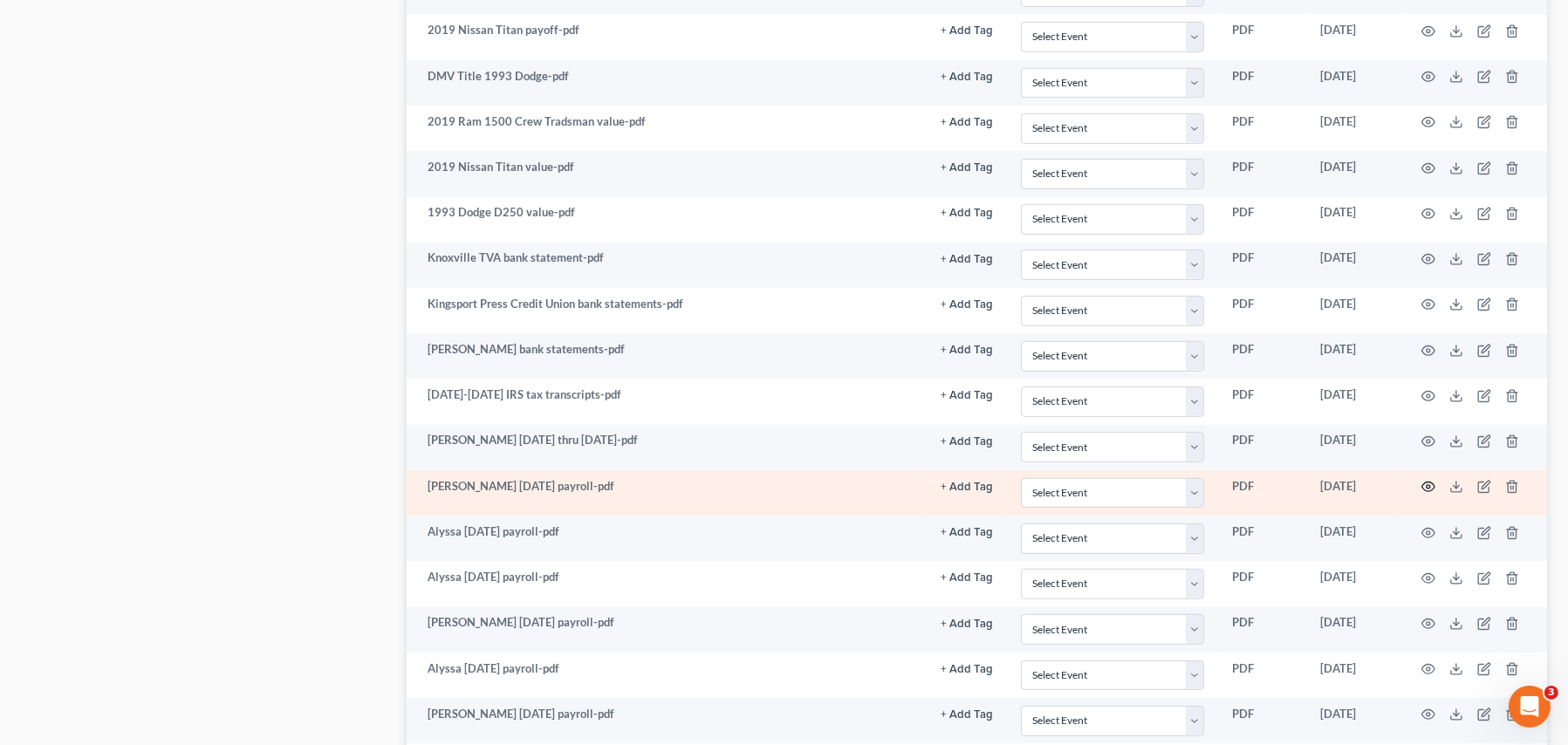
click at [1264, 490] on icon "button" at bounding box center [1428, 486] width 14 height 14
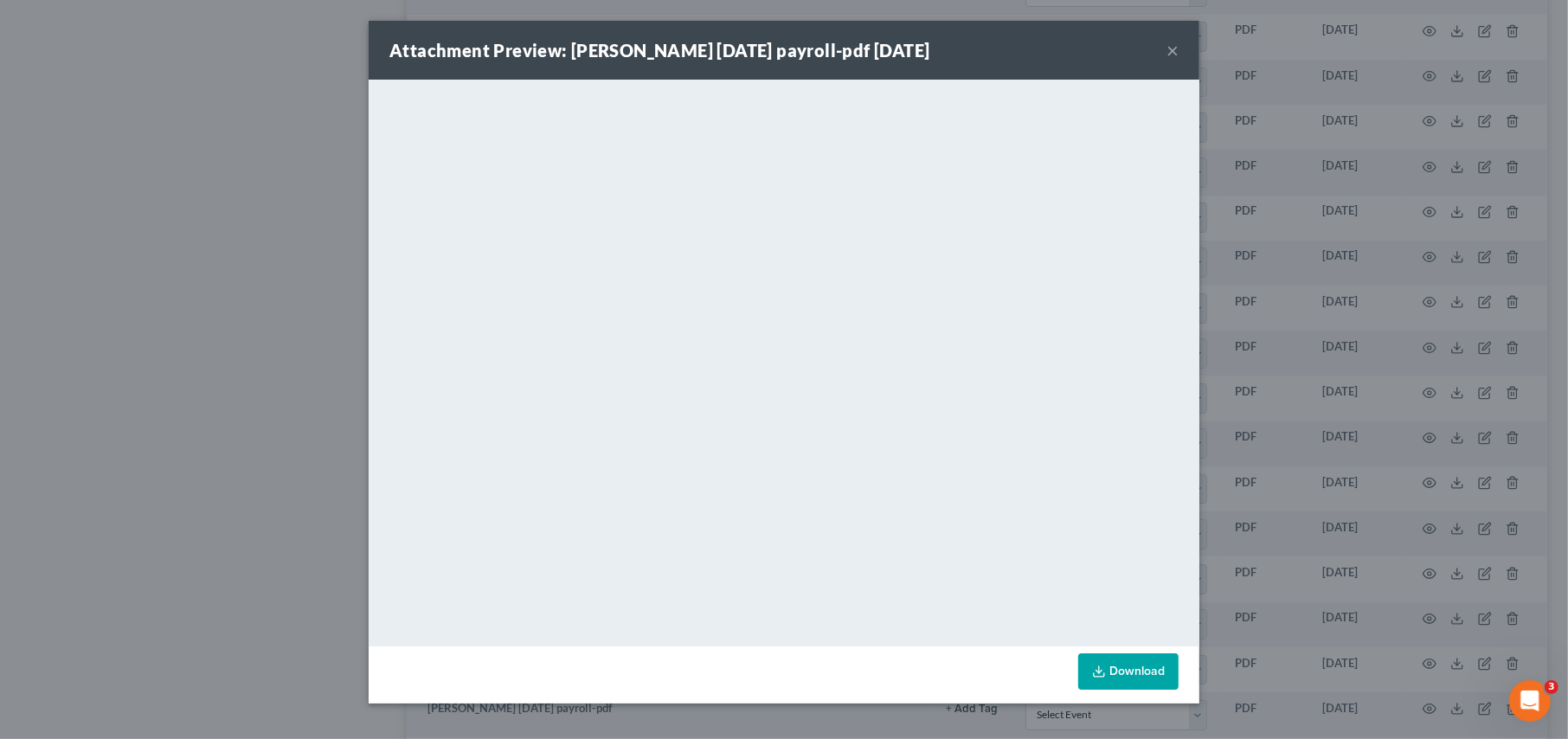
click at [1172, 52] on button "×" at bounding box center [1172, 50] width 12 height 21
